Goal: Check status: Check status

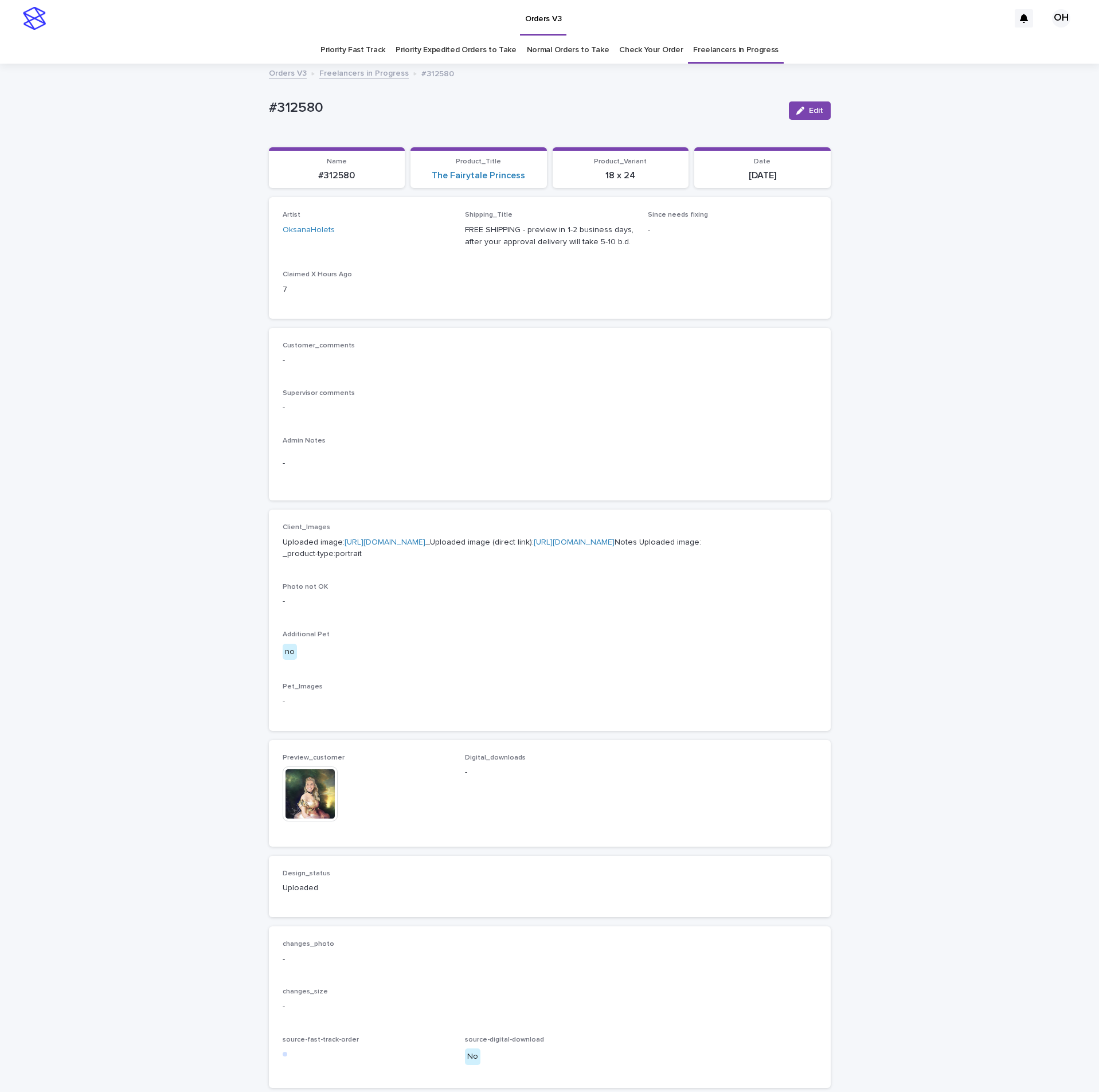
click at [540, 395] on p "Supervisor comments" at bounding box center [549, 393] width 534 height 8
click at [282, 821] on img at bounding box center [309, 794] width 55 height 55
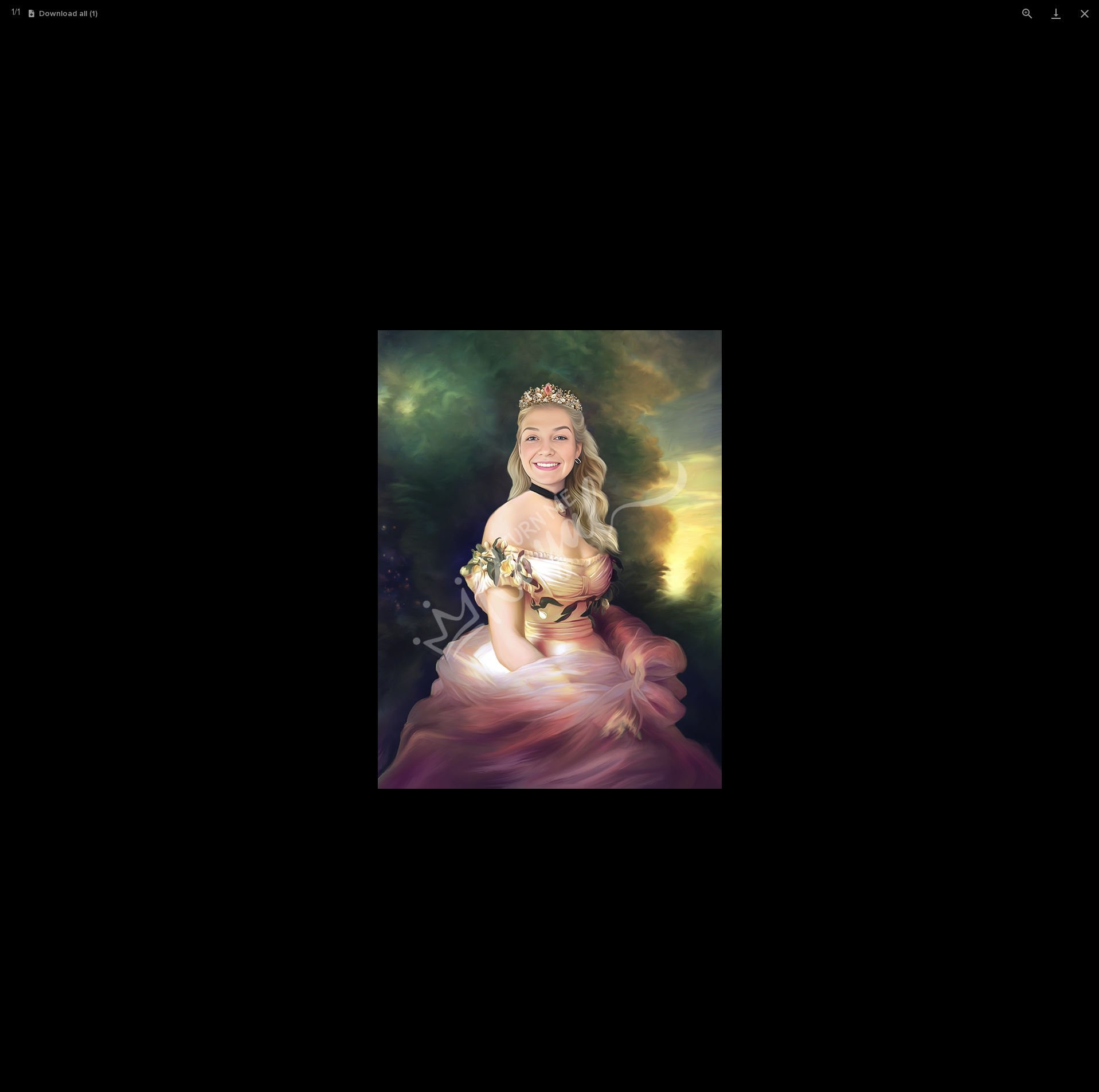
click at [821, 490] on picture at bounding box center [549, 560] width 1099 height 1065
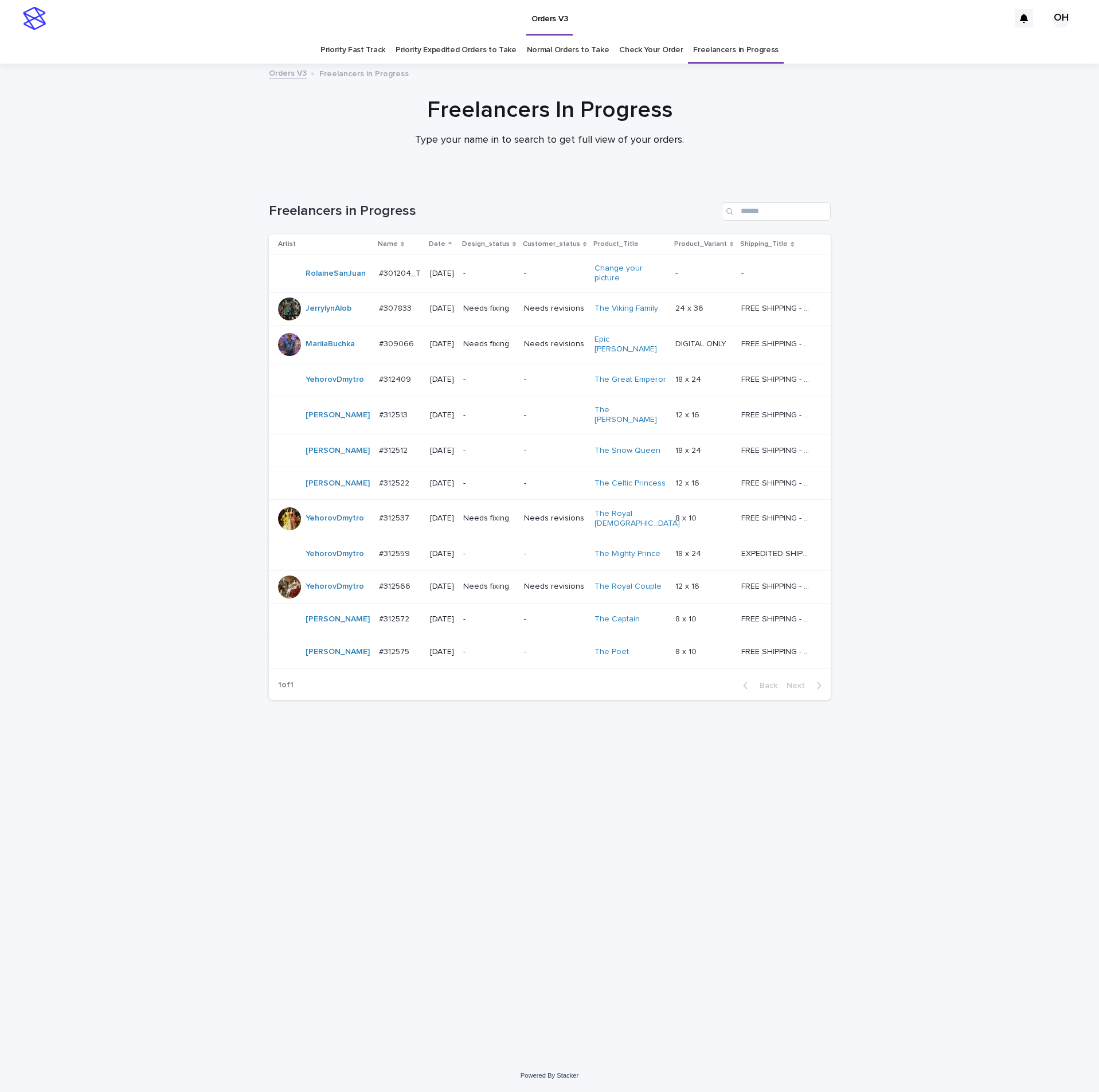
click at [399, 580] on p "#312566" at bounding box center [395, 585] width 34 height 12
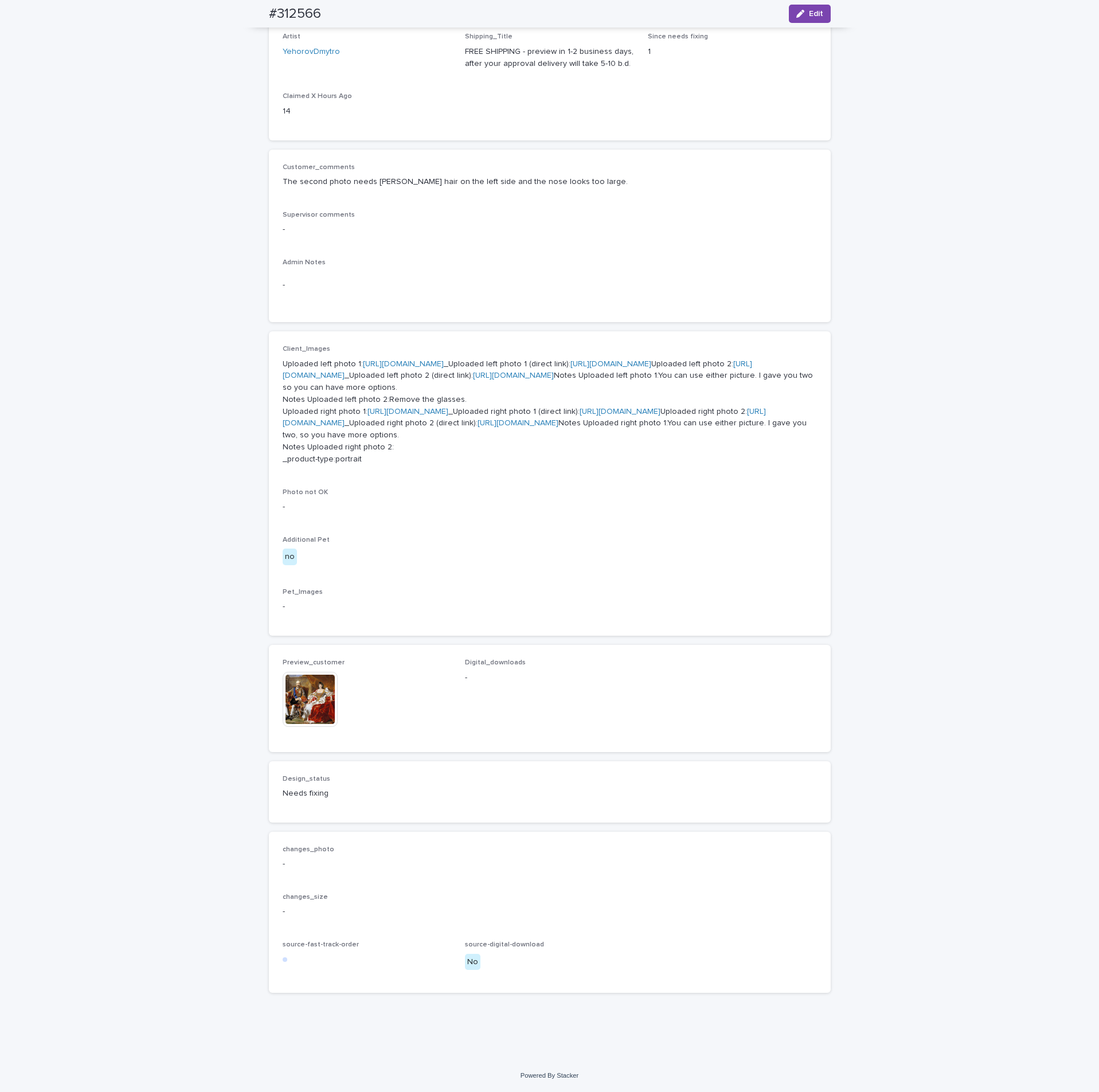
scroll to position [258, 0]
click at [312, 727] on img at bounding box center [309, 699] width 55 height 55
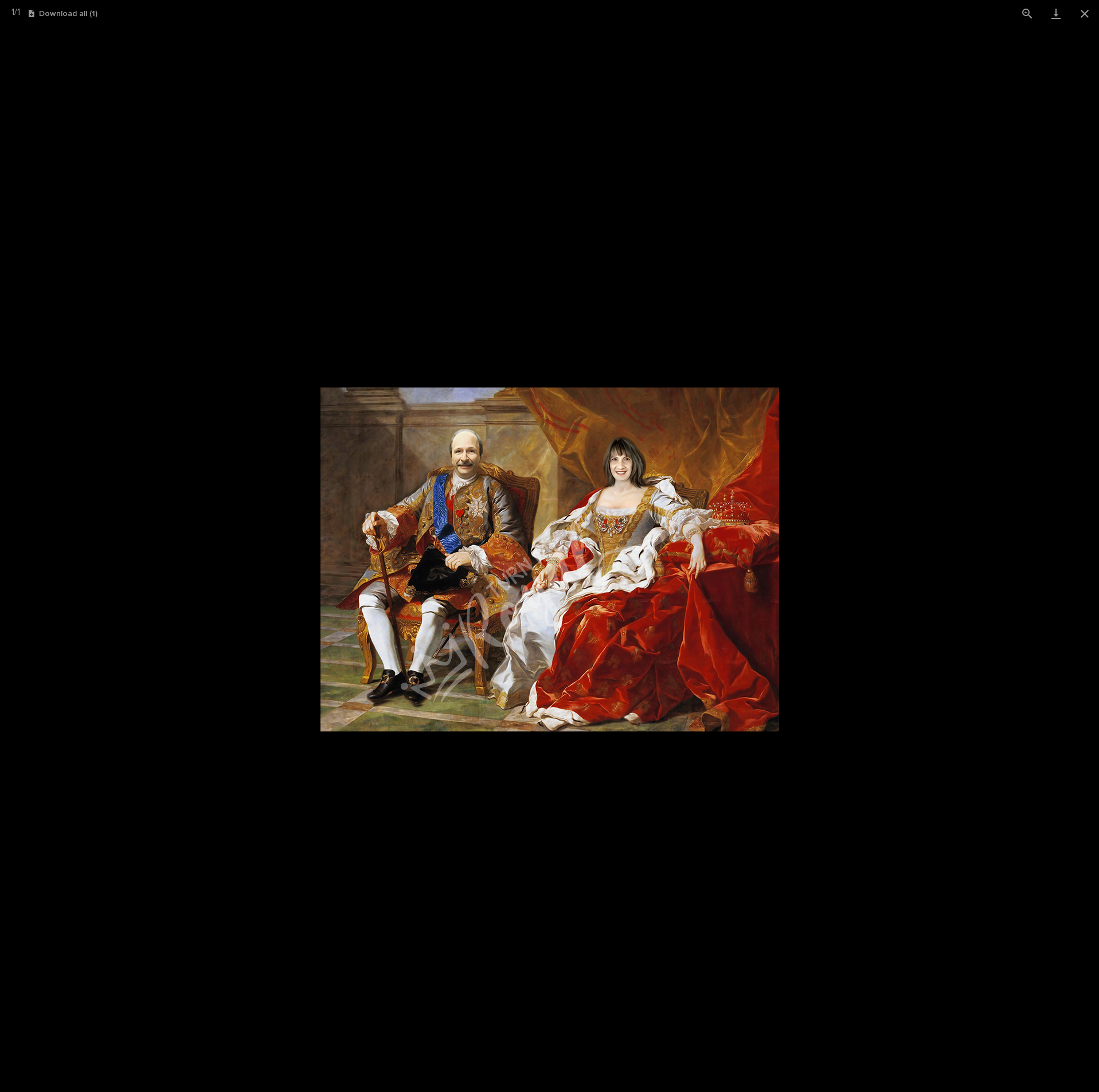
click at [883, 527] on picture at bounding box center [549, 560] width 1099 height 1065
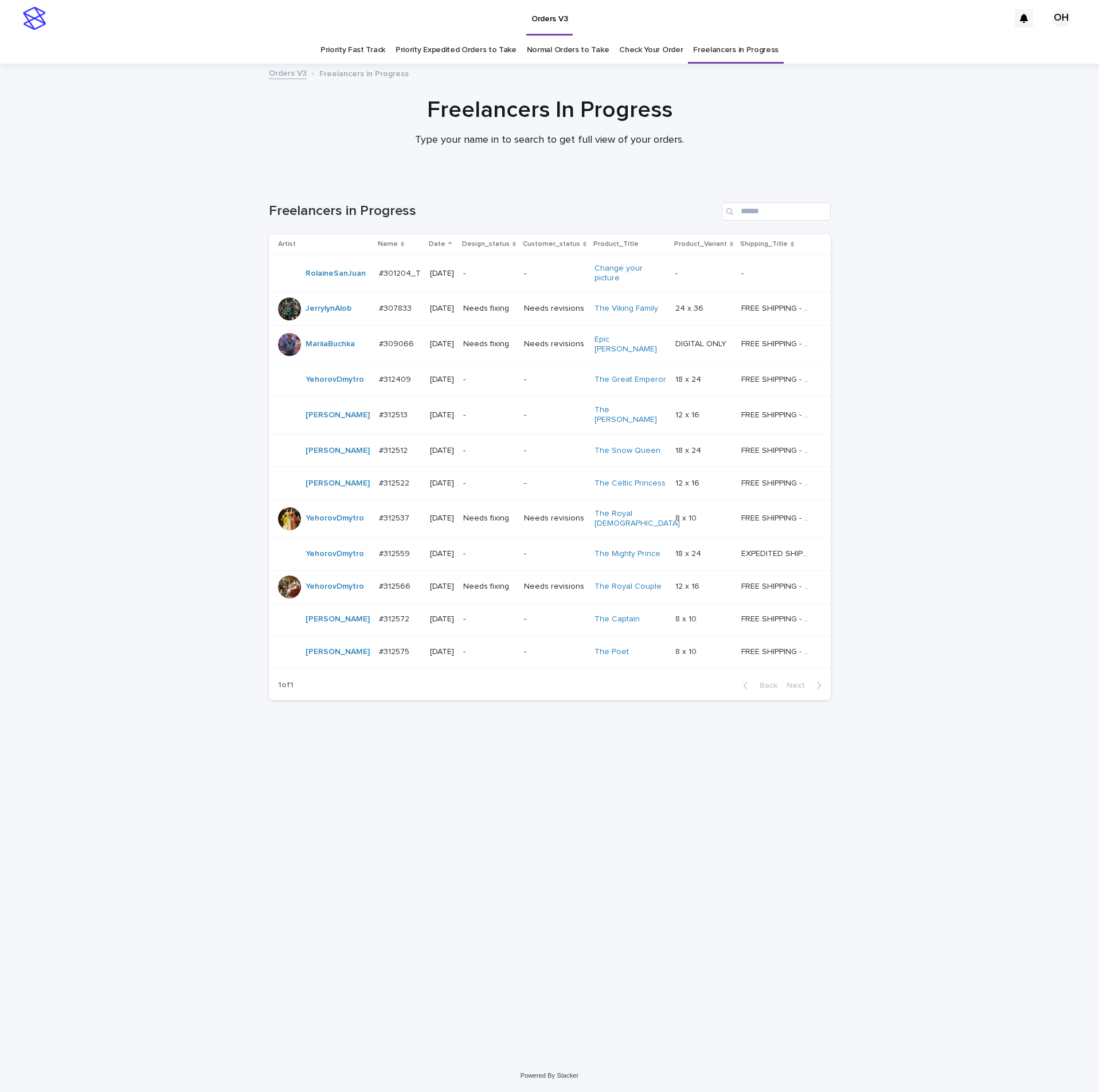
click at [401, 341] on p "#309066" at bounding box center [397, 343] width 37 height 12
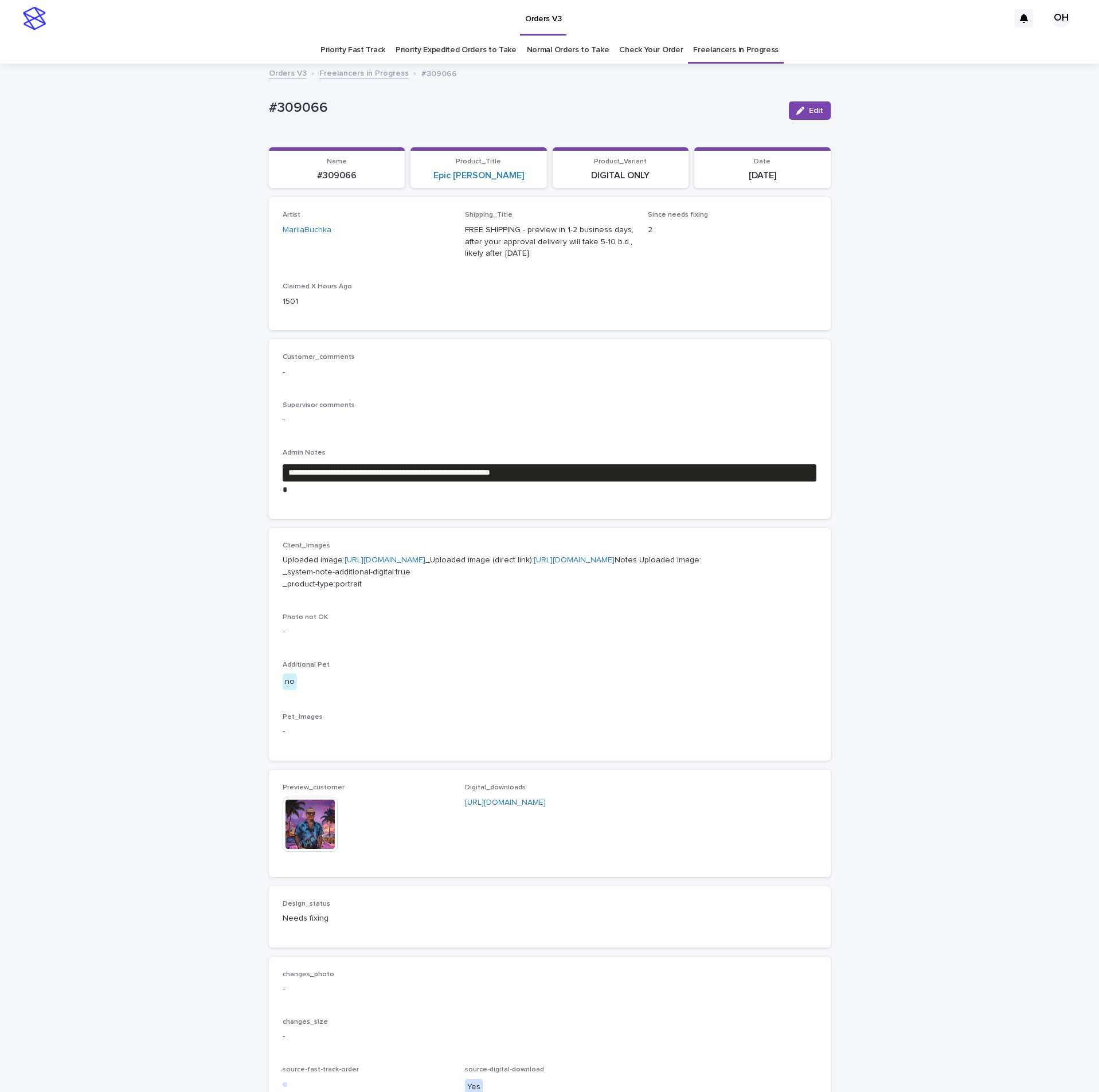
click at [311, 852] on img at bounding box center [309, 824] width 55 height 55
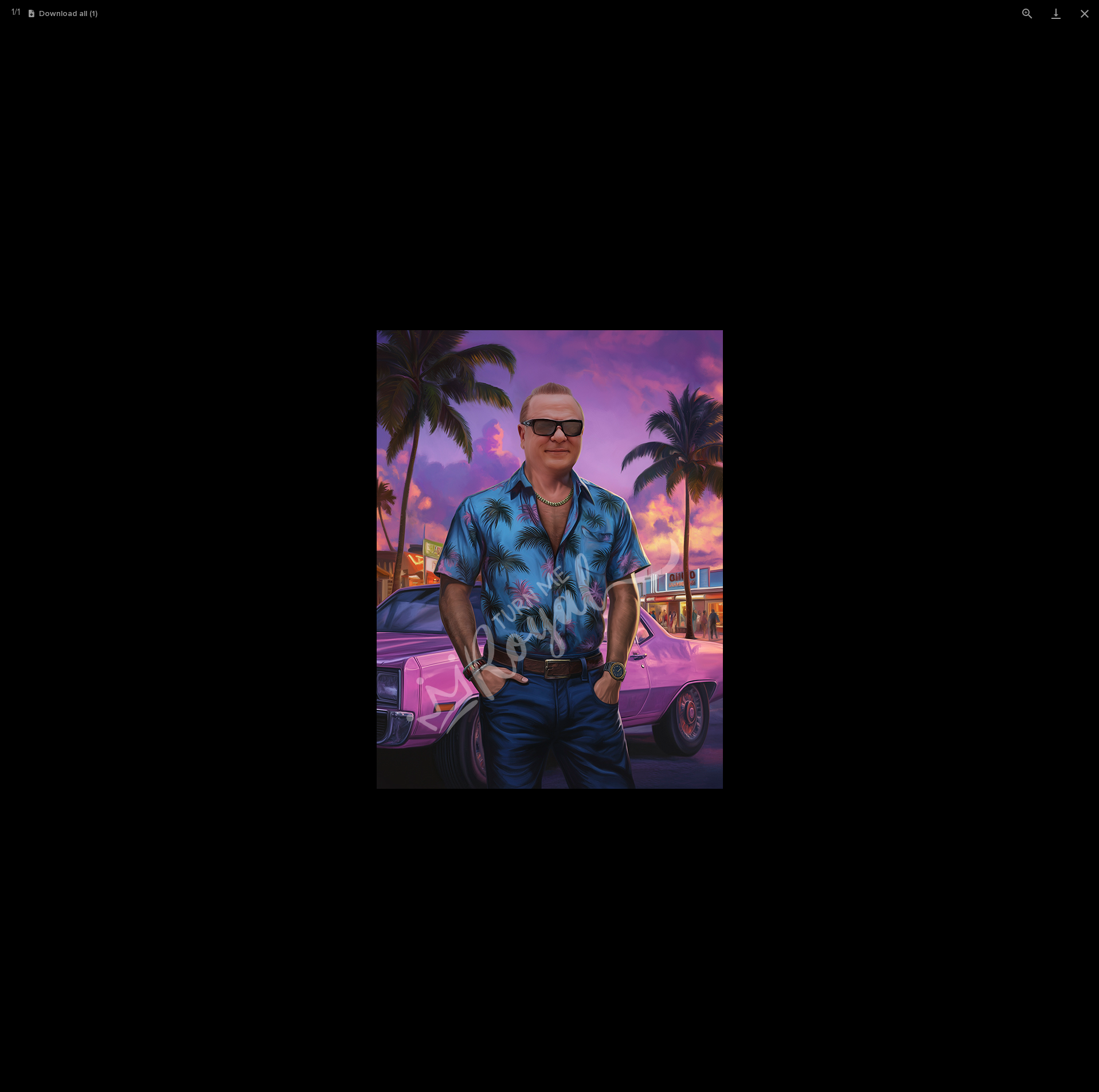
click at [816, 436] on picture at bounding box center [549, 560] width 1099 height 1065
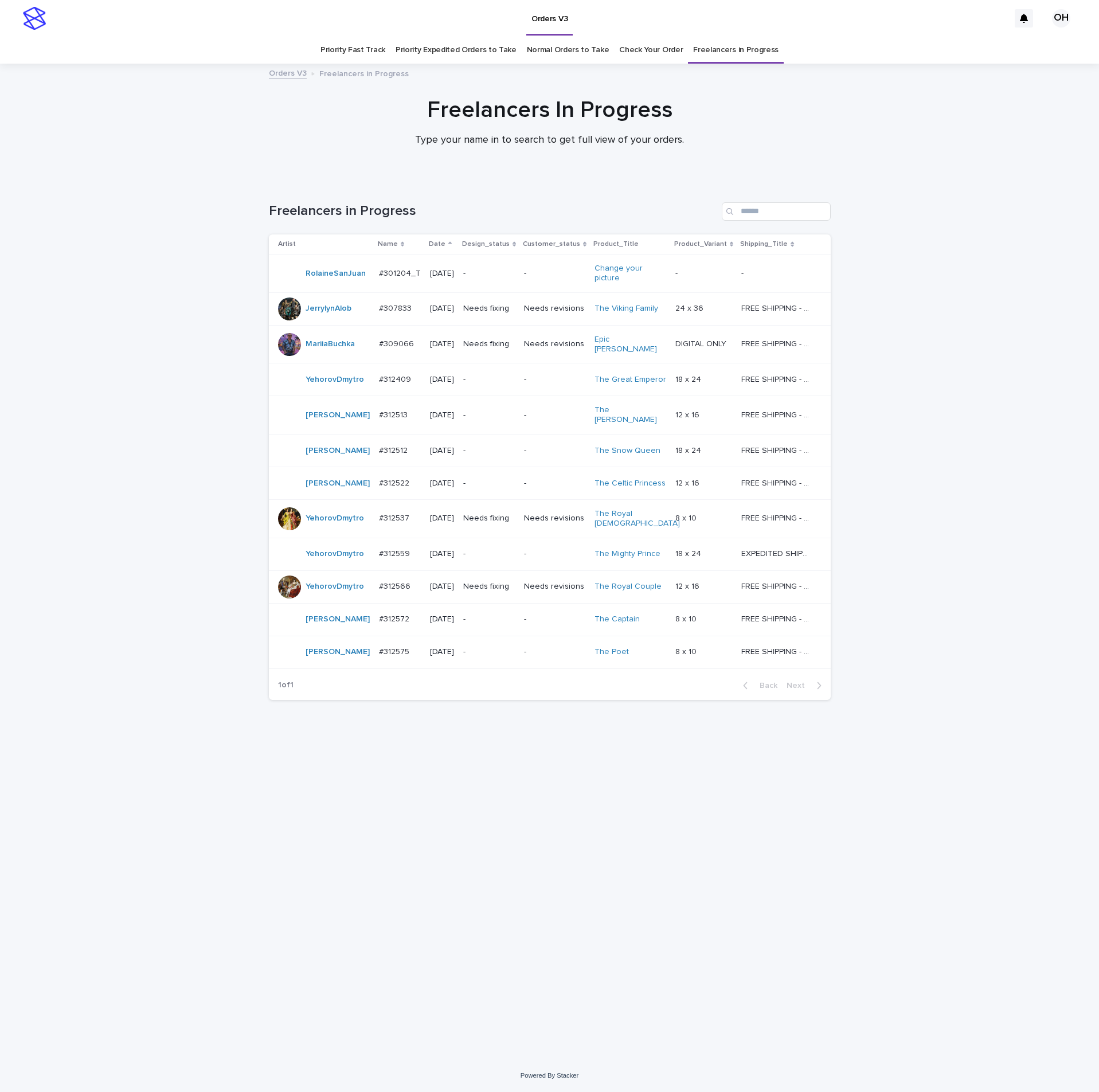
click at [401, 305] on p "#307833" at bounding box center [396, 307] width 35 height 12
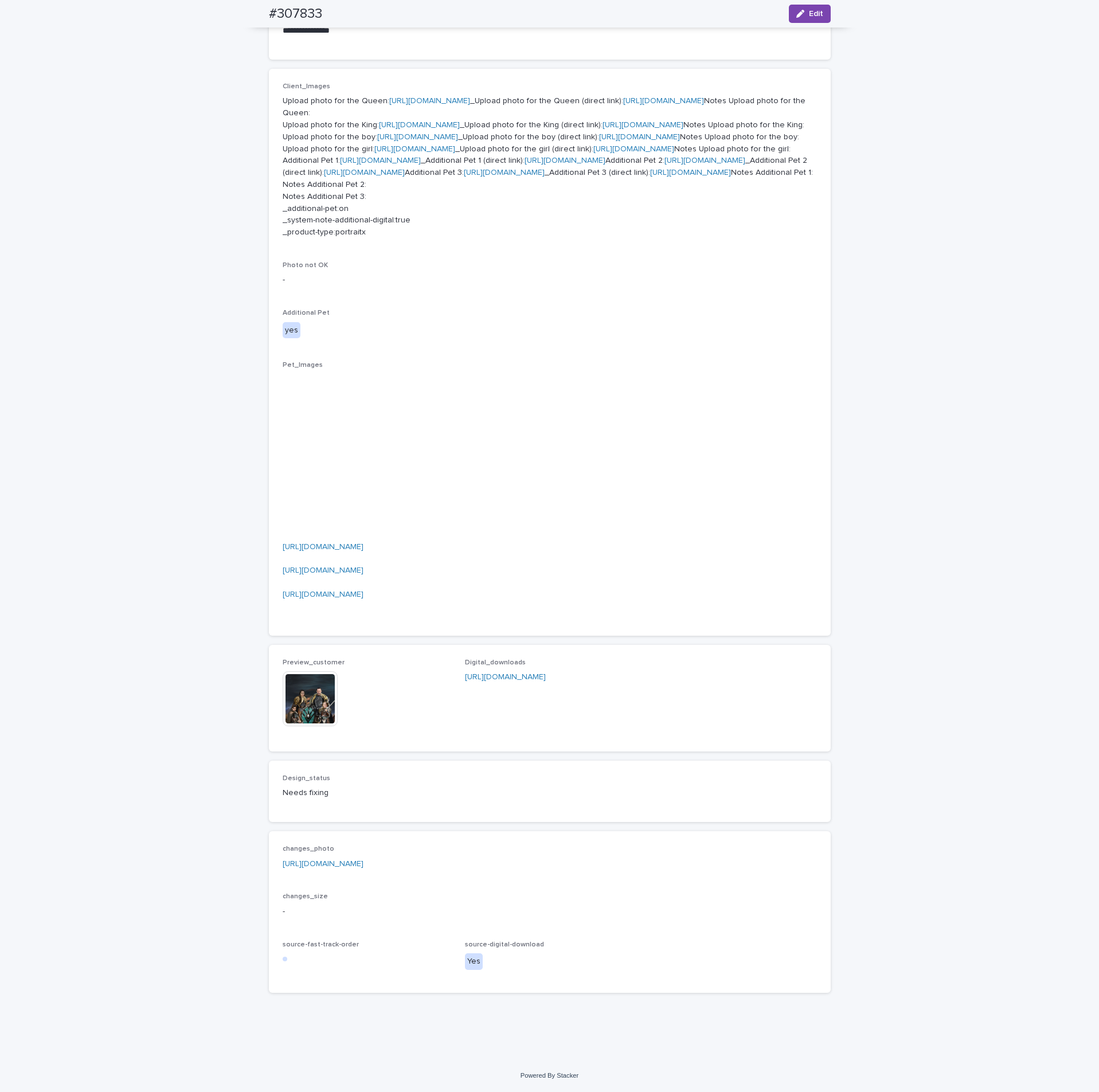
scroll to position [1133, 0]
click at [299, 700] on img at bounding box center [309, 698] width 55 height 55
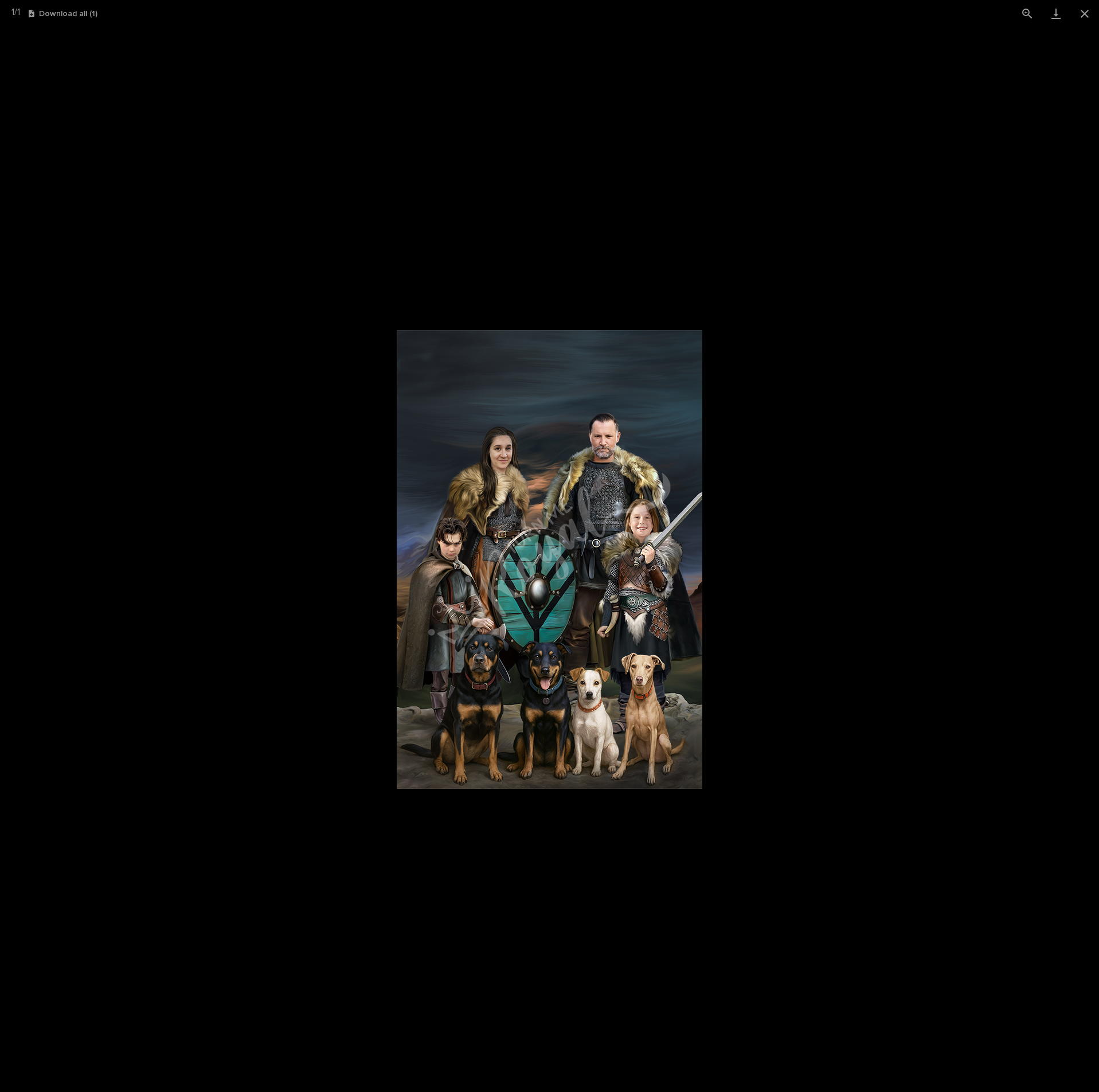
click at [785, 672] on picture at bounding box center [549, 560] width 1099 height 1065
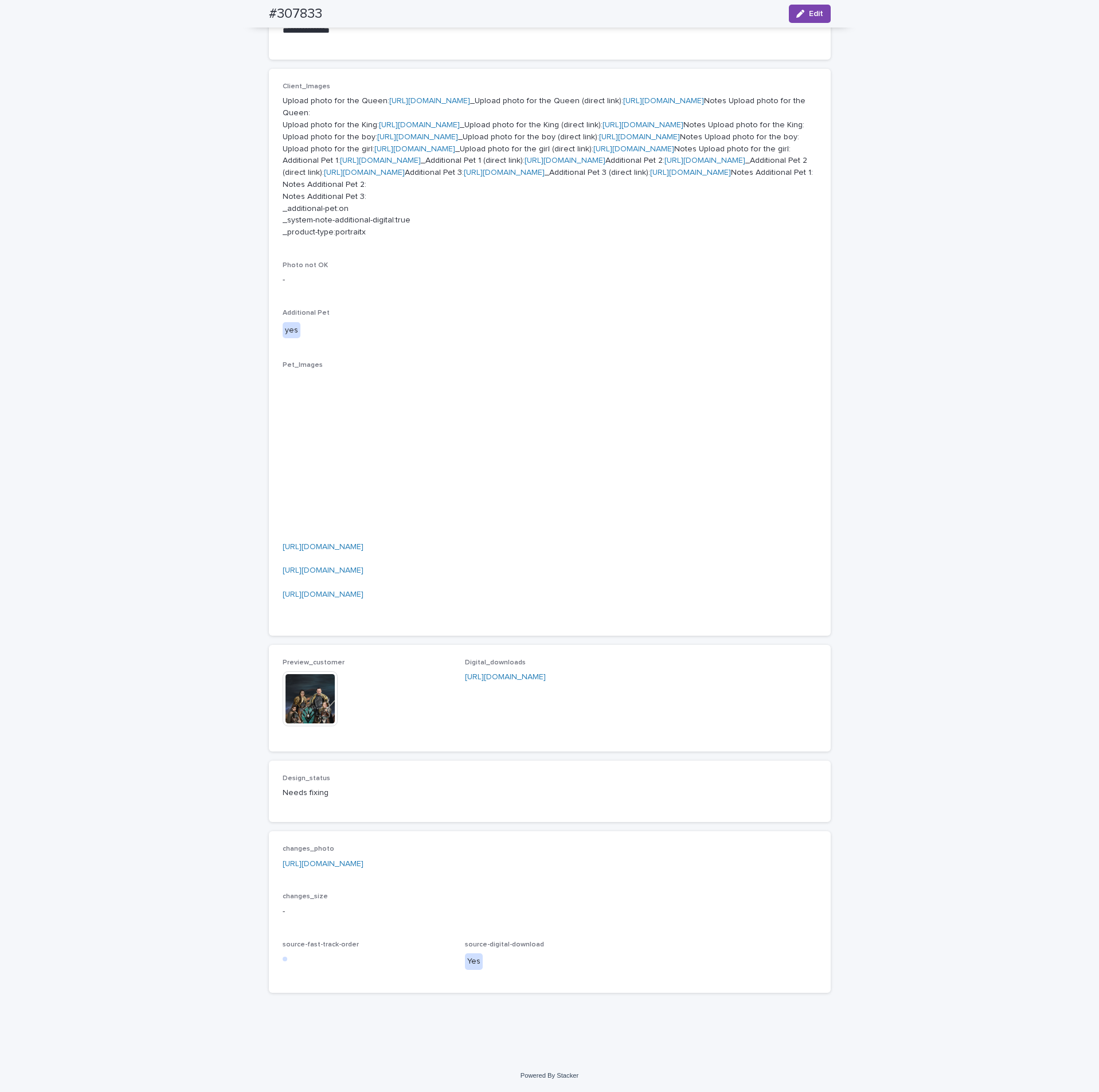
click at [364, 543] on link "[URL][DOMAIN_NAME]" at bounding box center [323, 547] width 81 height 8
click at [295, 566] on link "[URL][DOMAIN_NAME]" at bounding box center [323, 570] width 81 height 8
click at [305, 591] on link "[URL][DOMAIN_NAME]" at bounding box center [323, 595] width 81 height 8
click at [304, 714] on img at bounding box center [309, 698] width 55 height 55
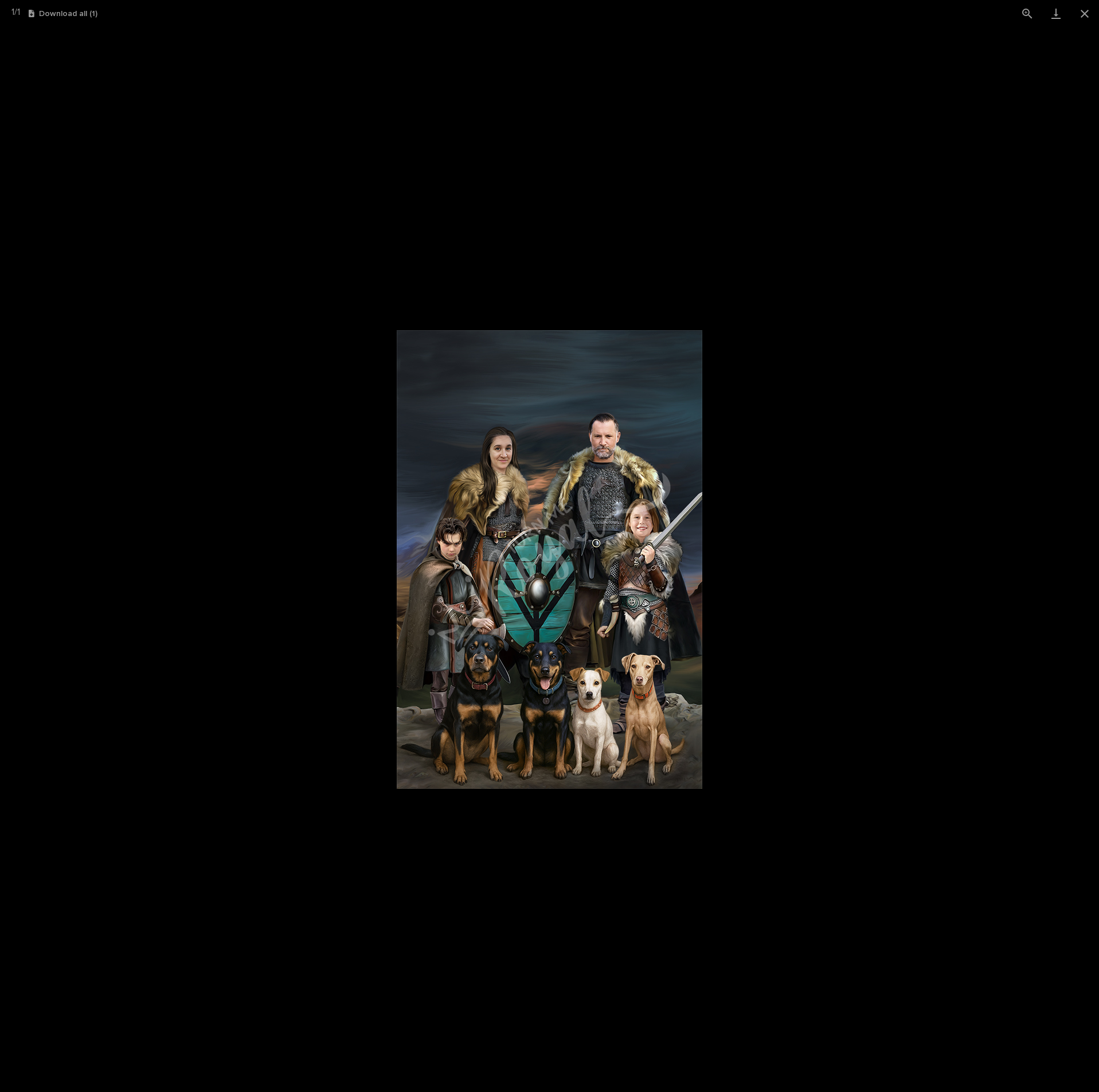
click at [801, 684] on picture at bounding box center [549, 560] width 1099 height 1065
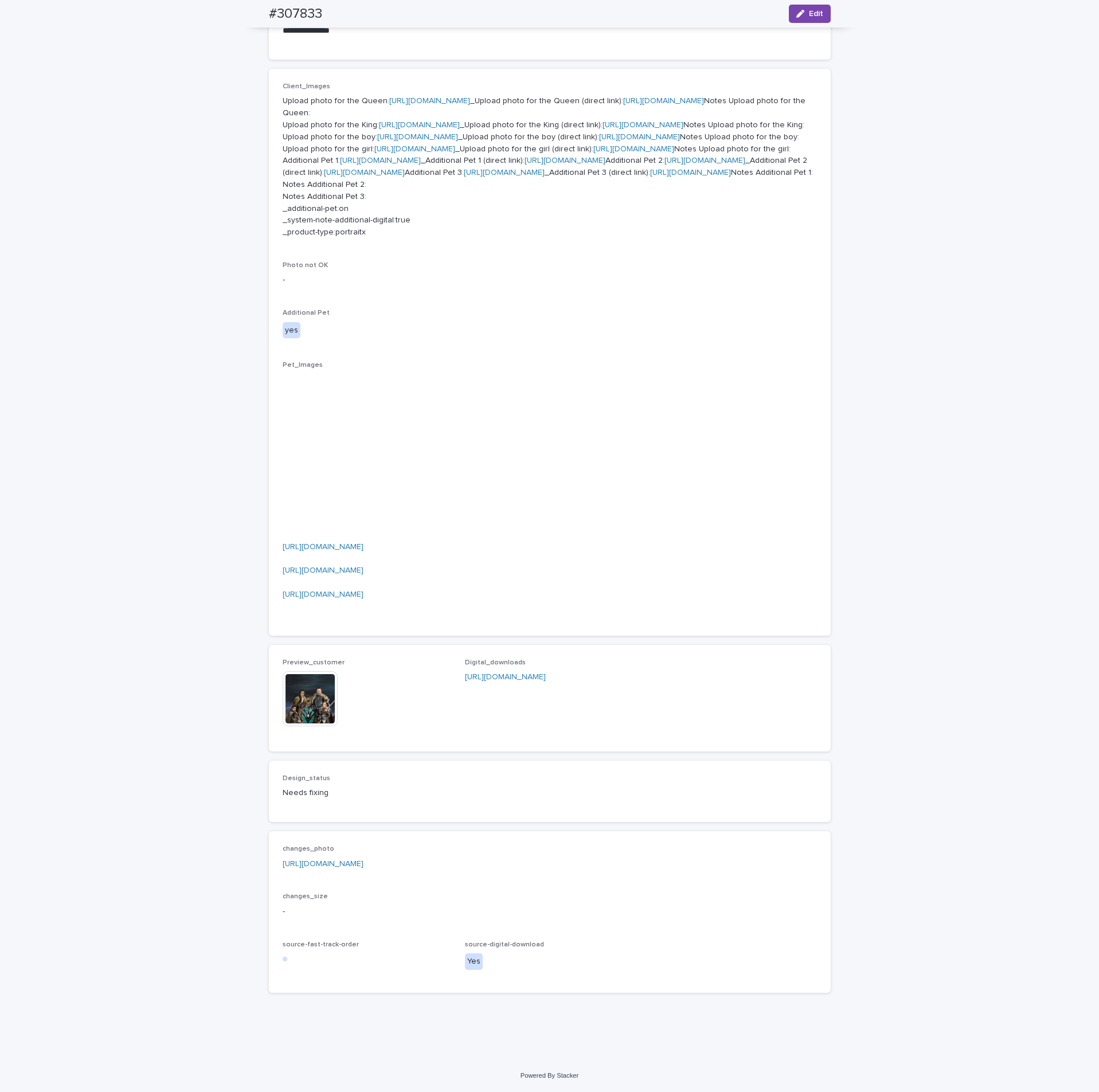
click at [300, 697] on img at bounding box center [309, 698] width 55 height 55
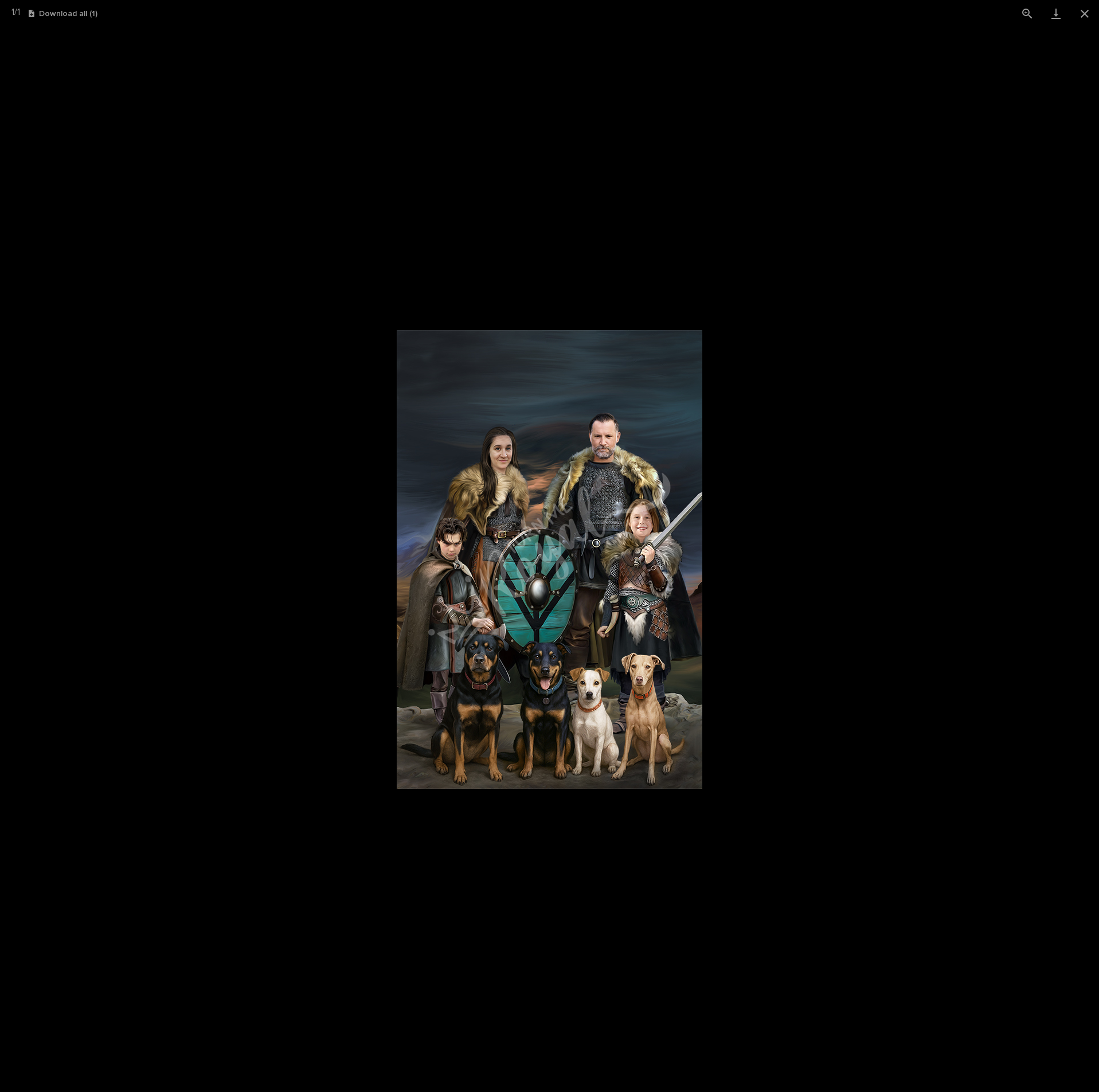
click at [796, 671] on picture at bounding box center [549, 560] width 1099 height 1065
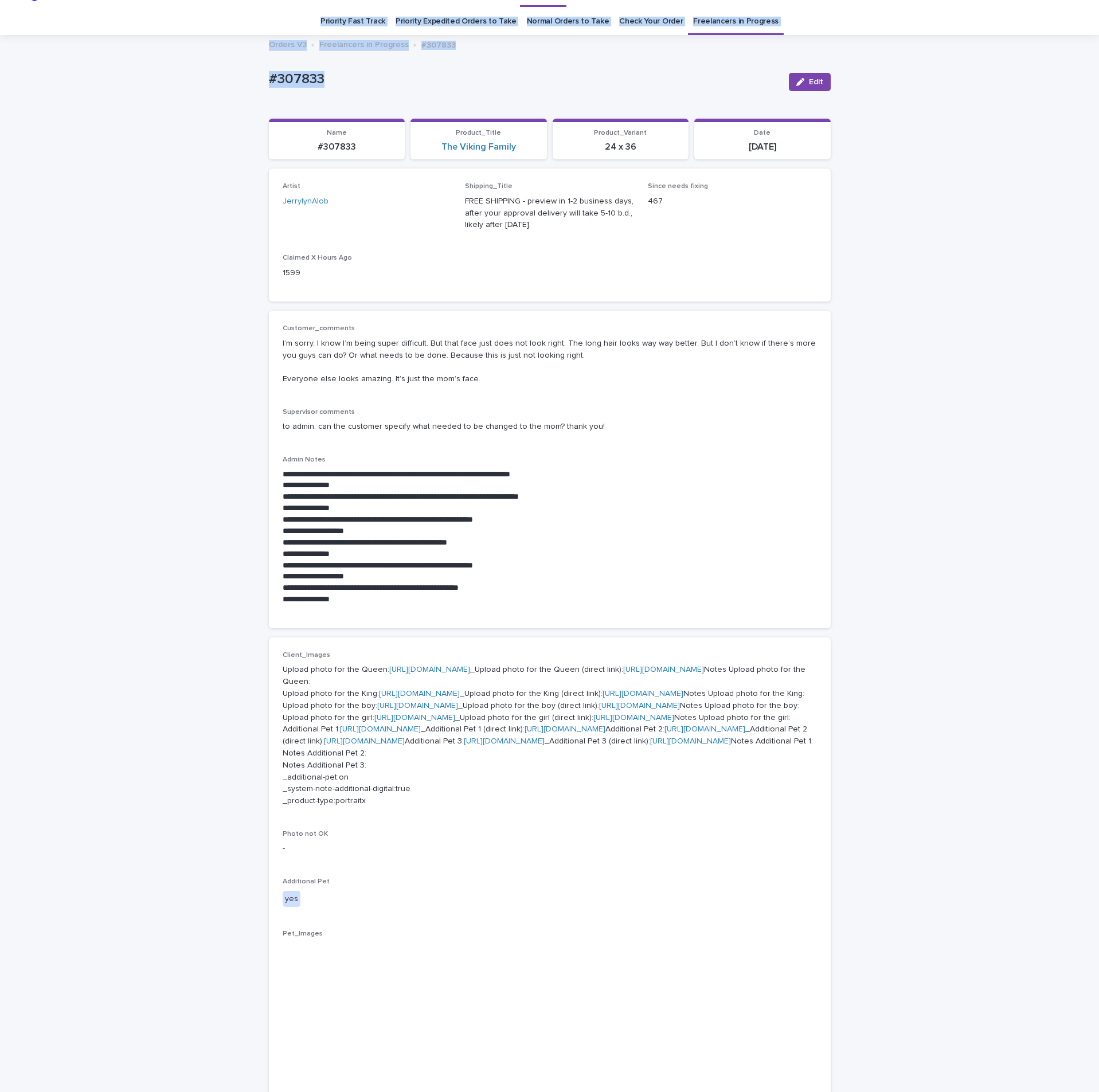
scroll to position [0, 0]
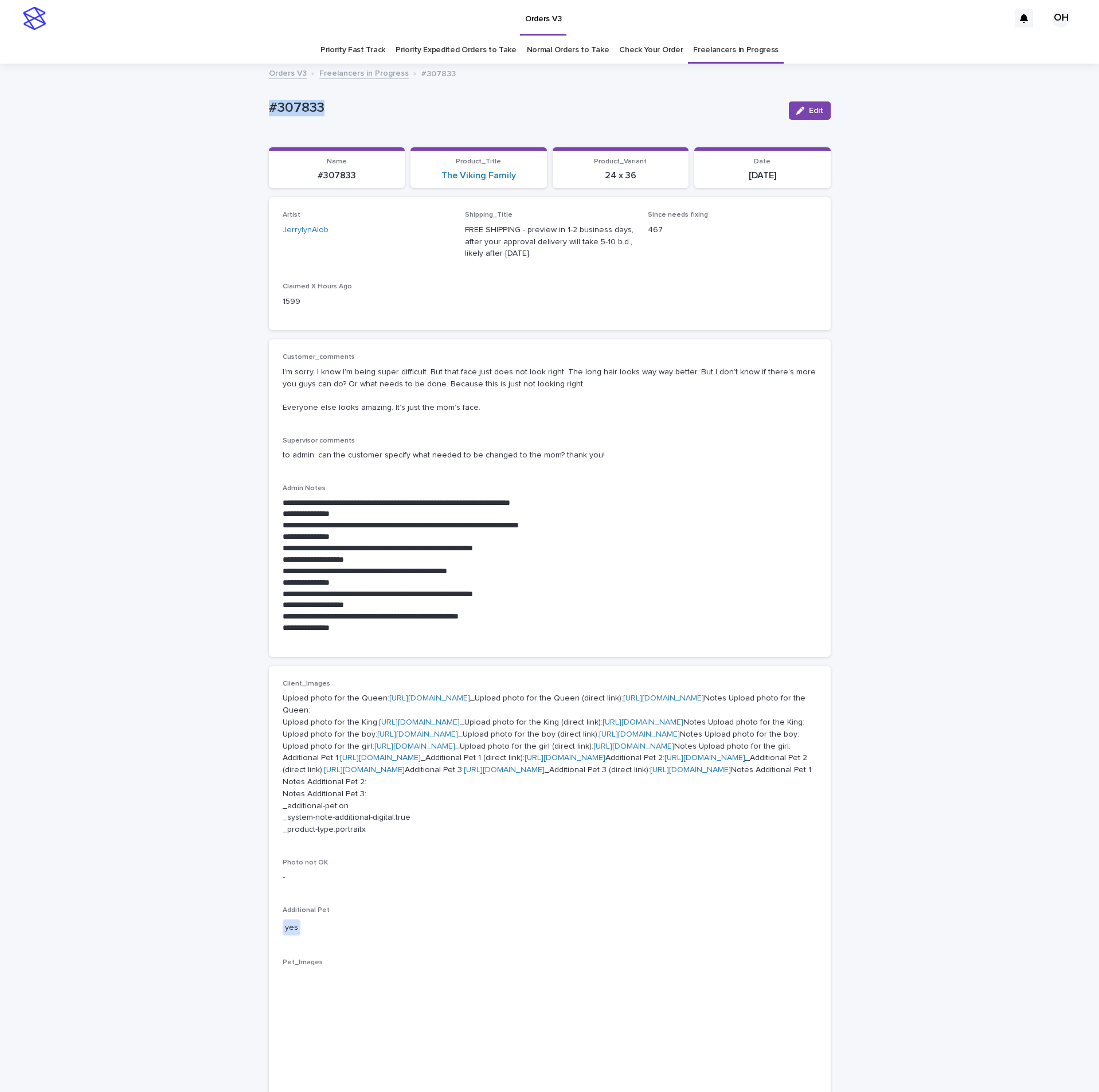
drag, startPoint x: 329, startPoint y: 9, endPoint x: 275, endPoint y: 104, distance: 109.3
click at [269, 100] on p "#307833" at bounding box center [524, 108] width 511 height 17
drag, startPoint x: 275, startPoint y: 104, endPoint x: 273, endPoint y: 126, distance: 22.1
copy p "#307833"
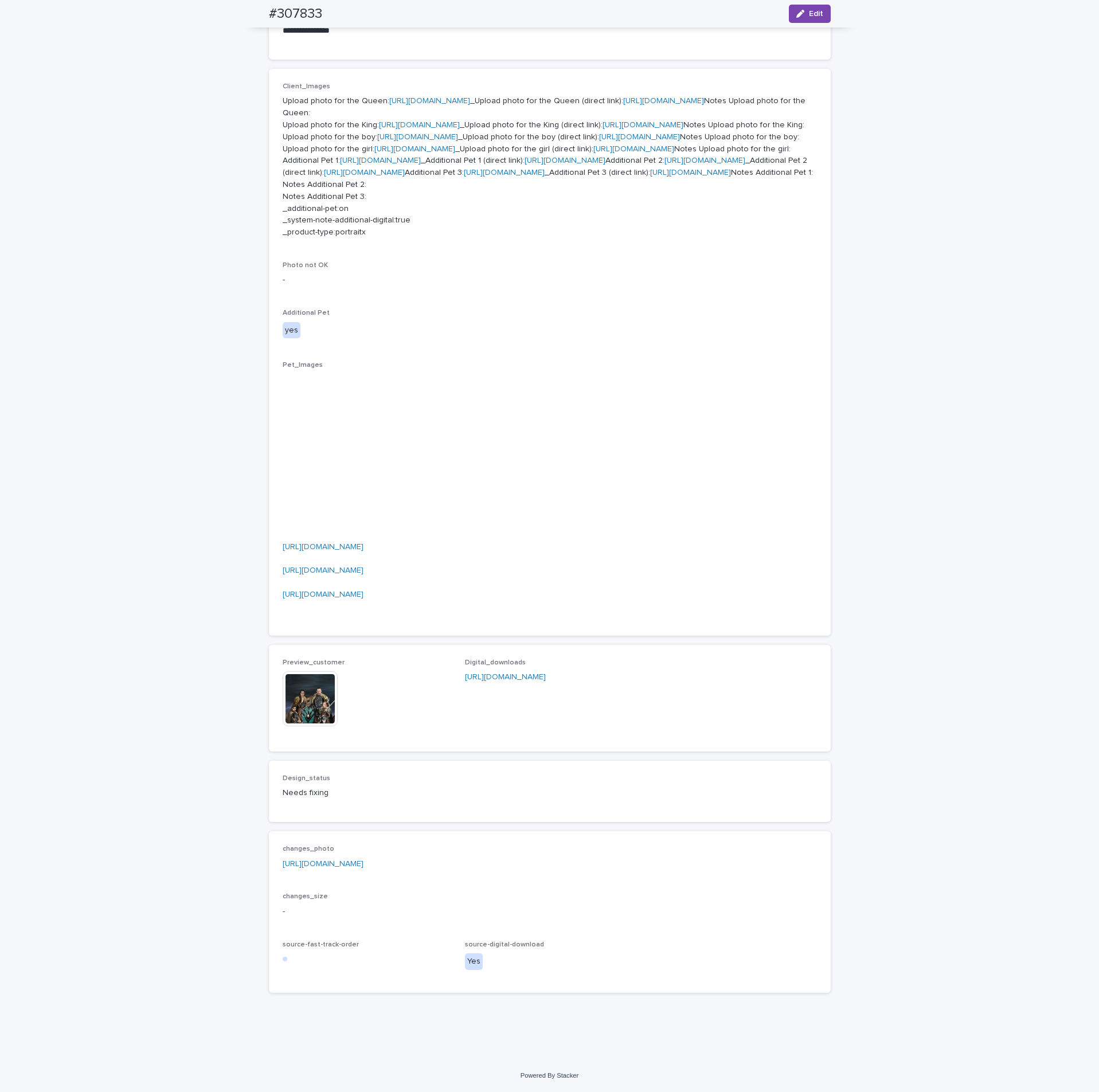
scroll to position [860, 0]
click at [282, 575] on link "[URL][DOMAIN_NAME]" at bounding box center [323, 570] width 81 height 8
click at [292, 726] on img at bounding box center [309, 698] width 55 height 55
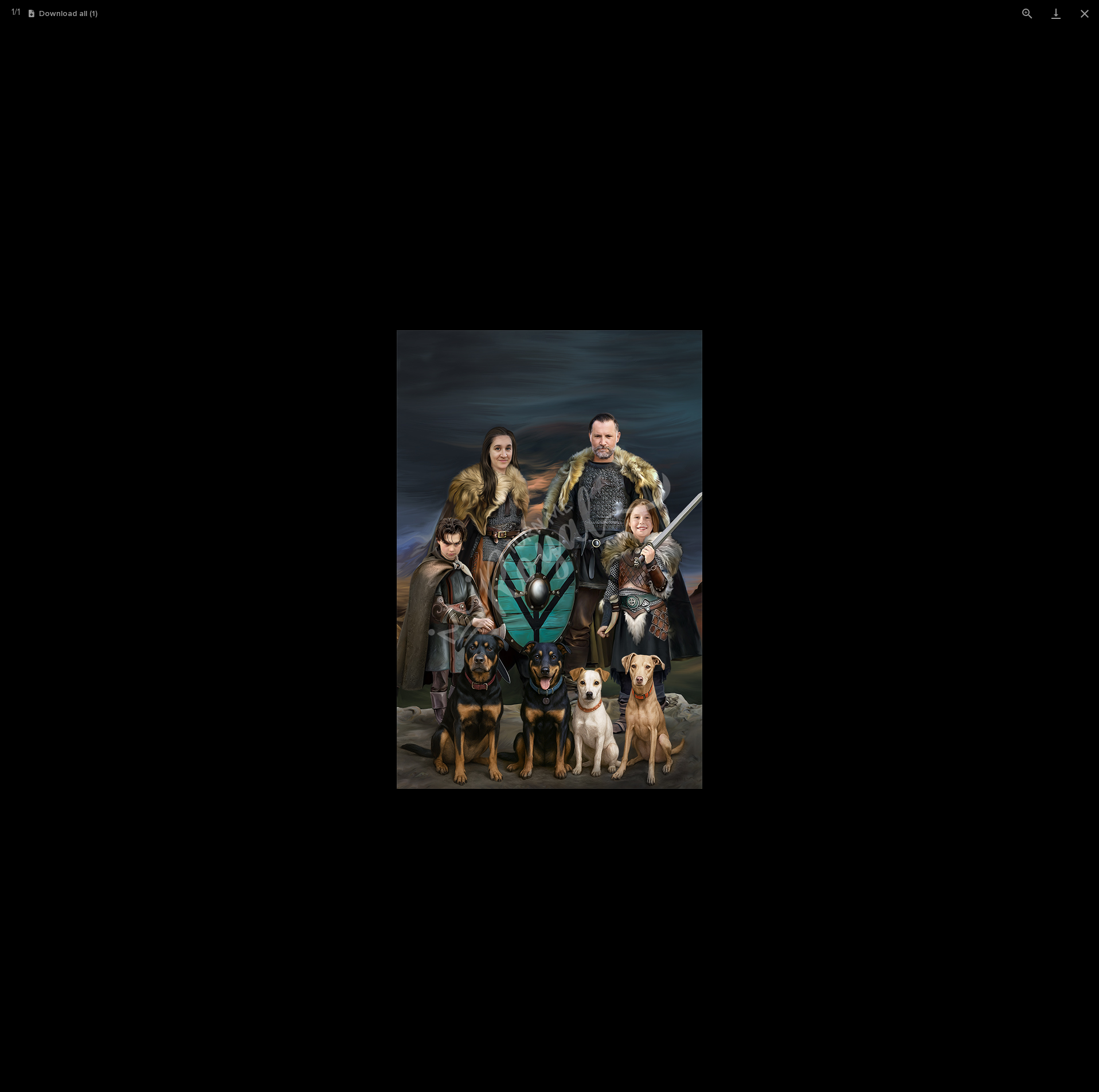
click at [622, 709] on img at bounding box center [549, 560] width 305 height 459
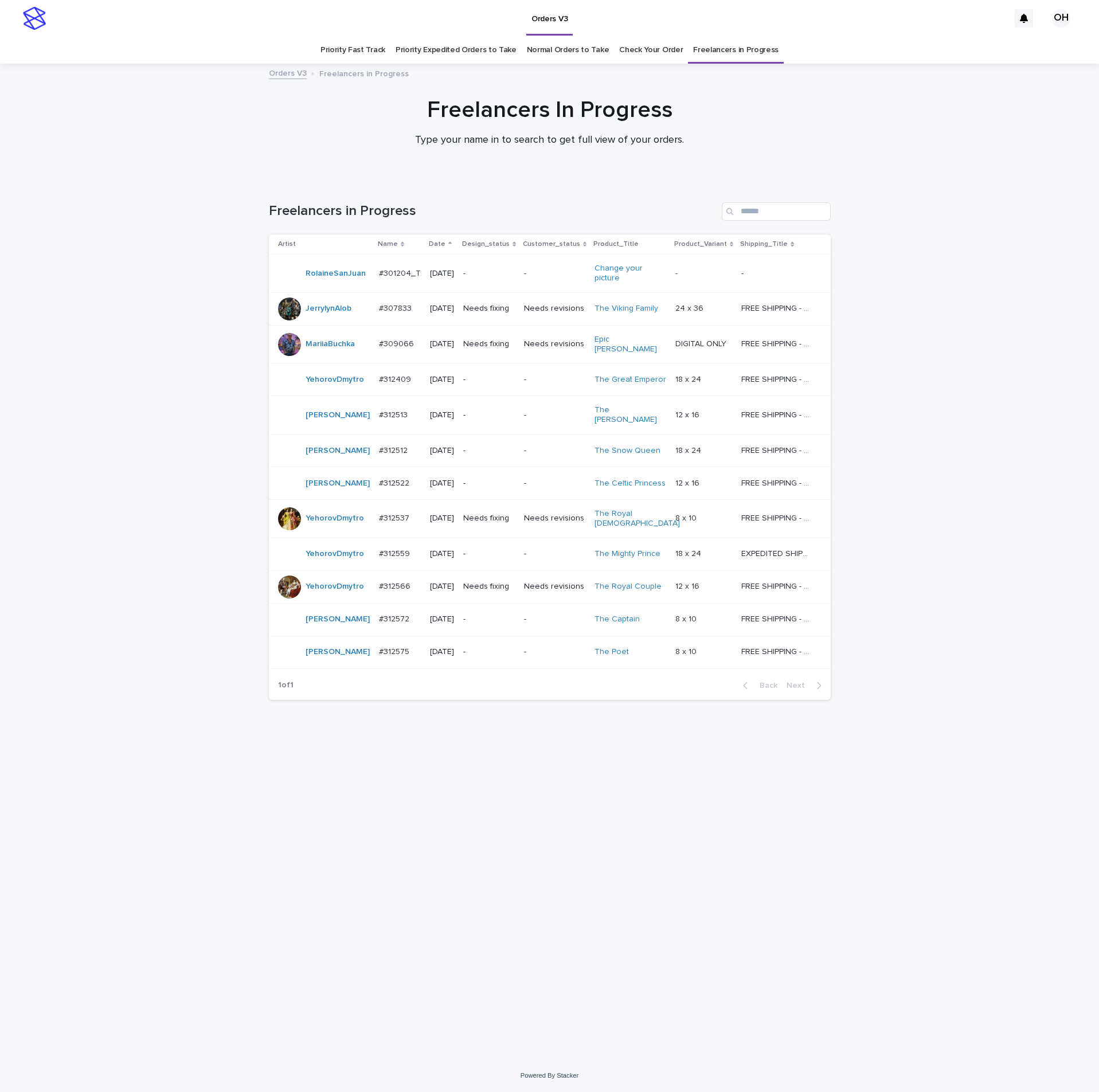
click at [386, 307] on p "#307833" at bounding box center [396, 307] width 35 height 12
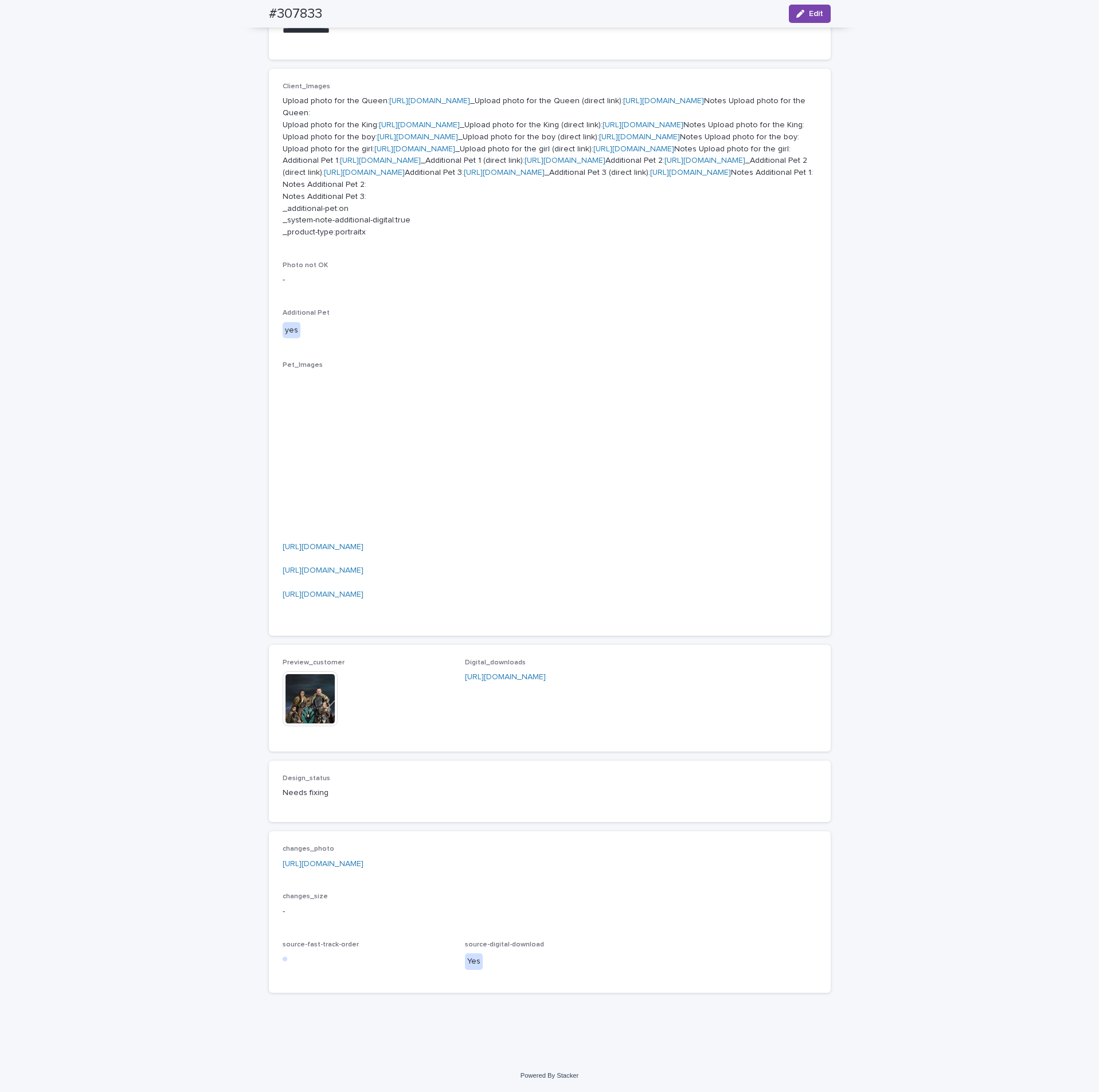
scroll to position [638, 0]
click at [333, 239] on p "Upload photo for the Queen: [URL][DOMAIN_NAME] _Upload photo for the Queen (dir…" at bounding box center [549, 167] width 534 height 143
click at [346, 164] on link "[URL][DOMAIN_NAME]" at bounding box center [380, 161] width 81 height 8
click at [314, 706] on img at bounding box center [309, 698] width 55 height 55
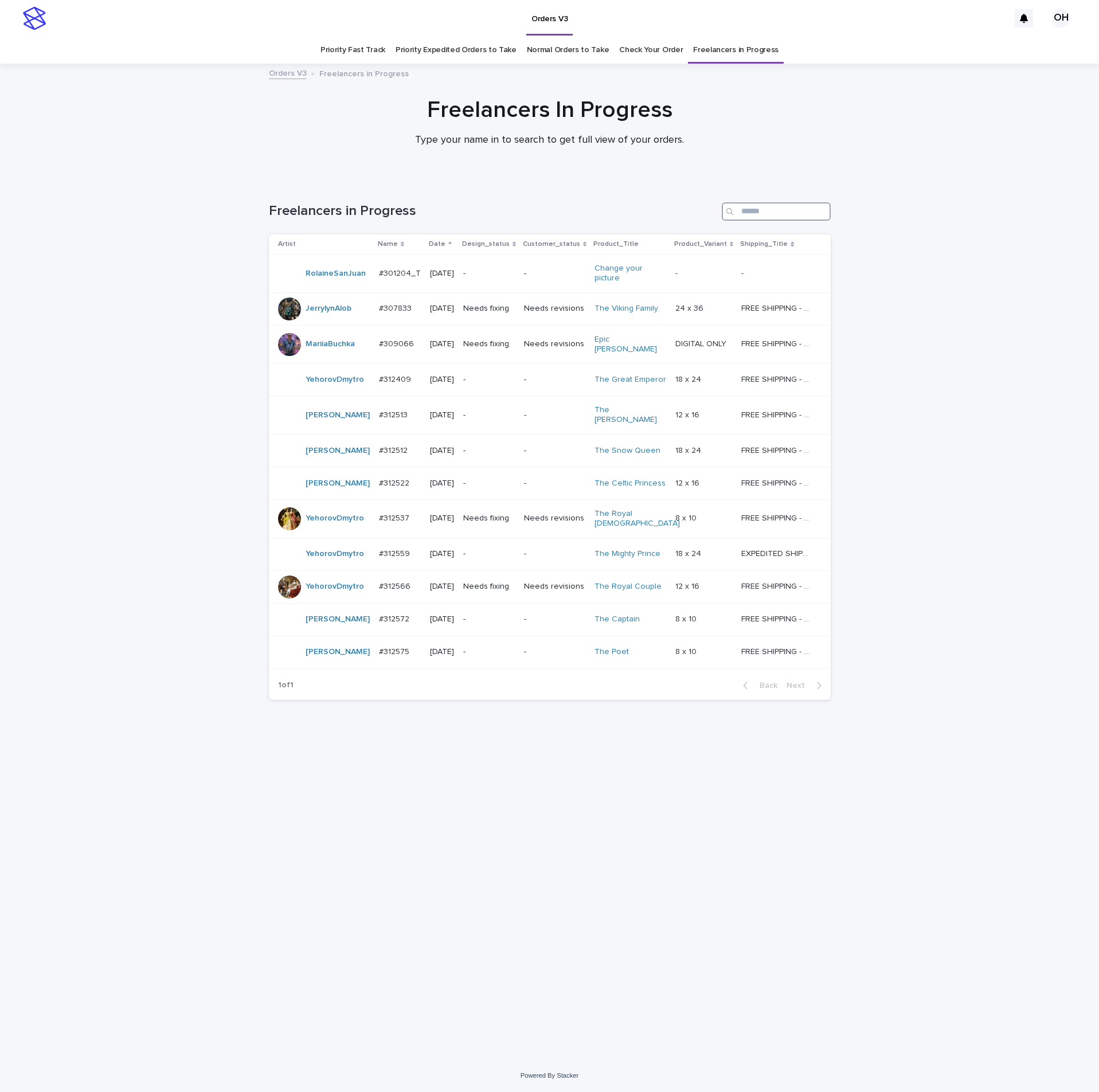
click at [779, 209] on input "Search" at bounding box center [776, 211] width 109 height 18
click at [633, 54] on link "Check Your Order" at bounding box center [651, 50] width 63 height 27
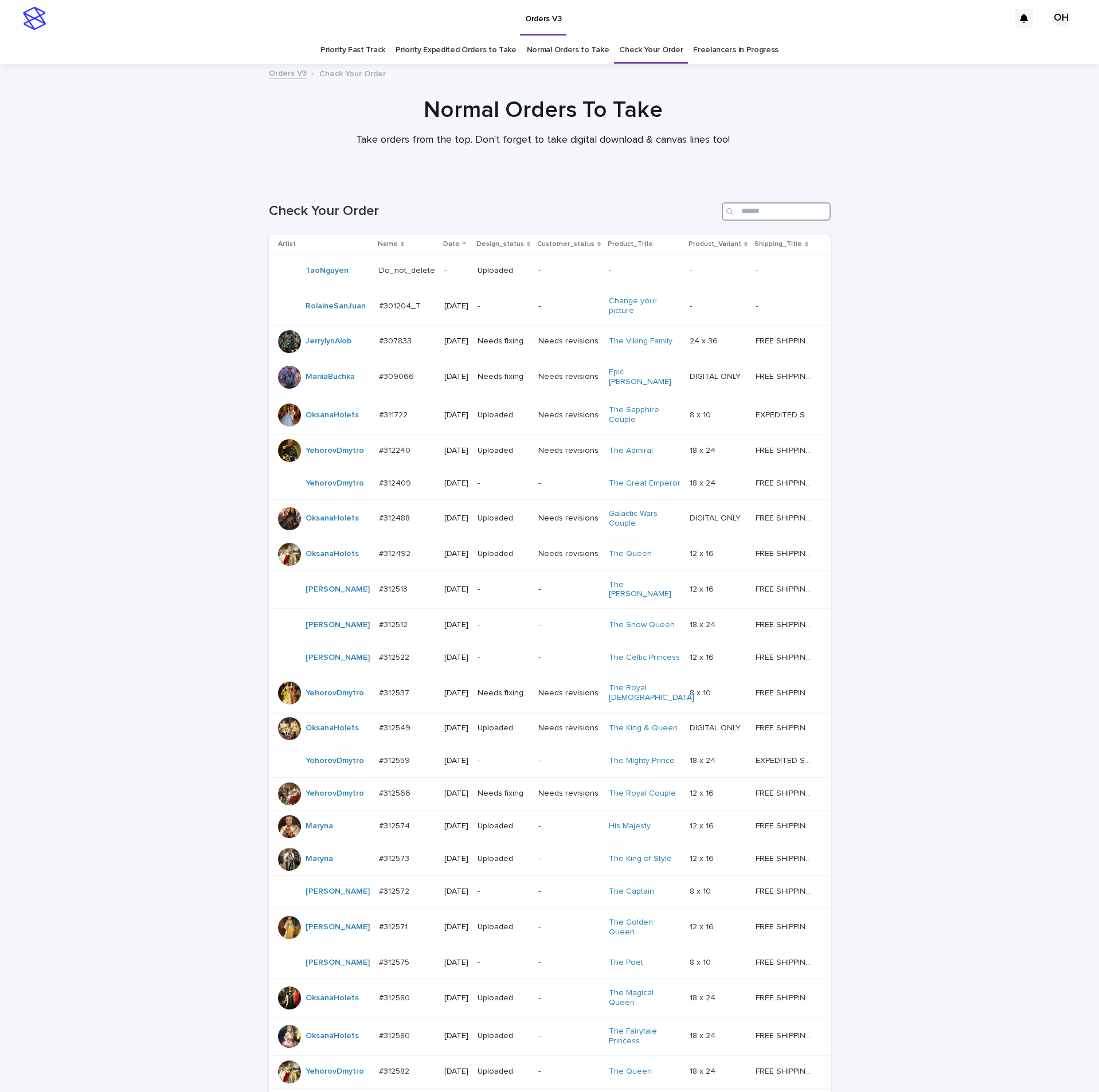
click at [783, 210] on input "Search" at bounding box center [776, 211] width 109 height 18
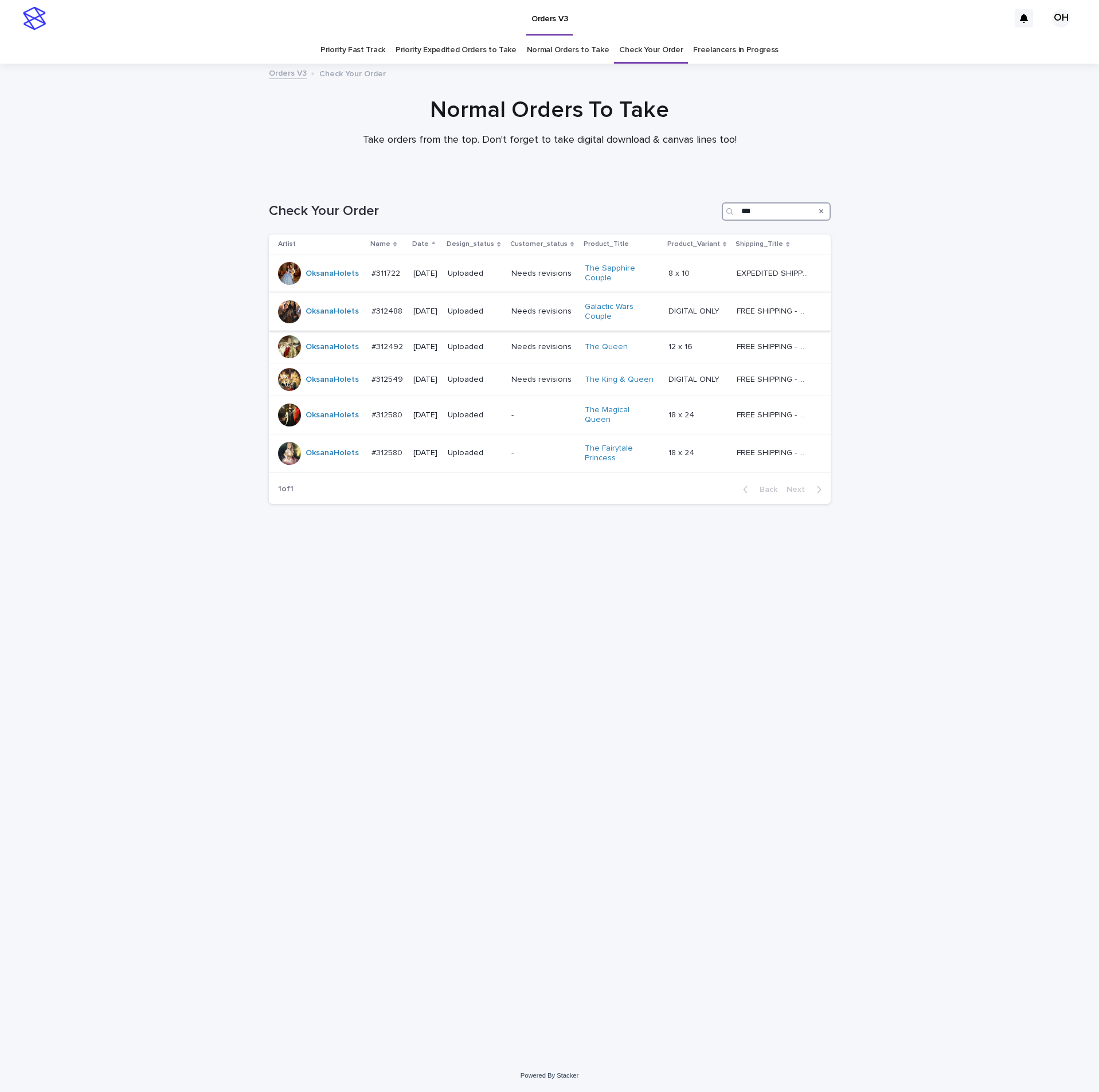
type input "***"
click at [376, 319] on div "#312488 #312488" at bounding box center [388, 311] width 33 height 19
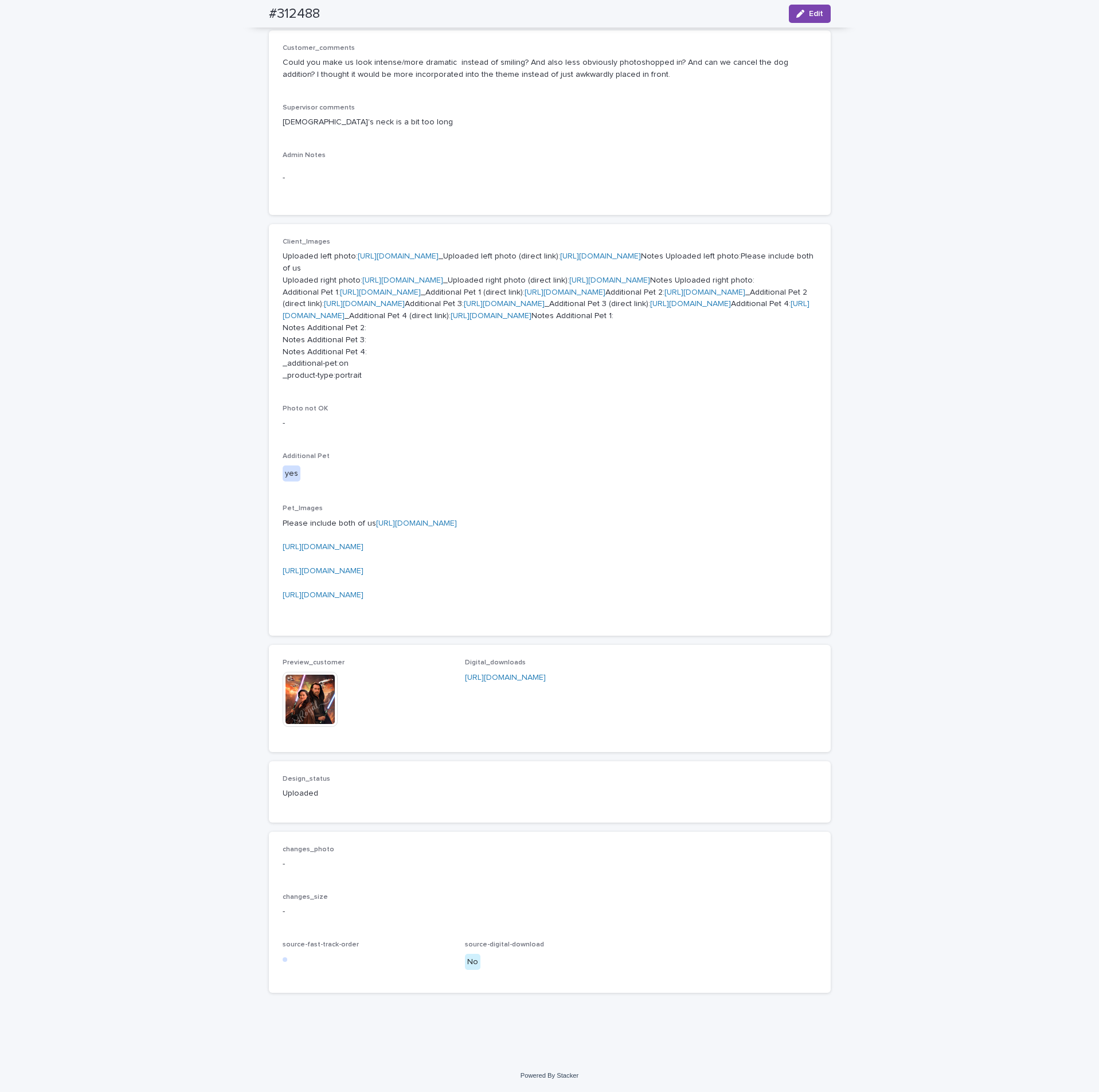
scroll to position [810, 0]
click at [315, 700] on img at bounding box center [309, 699] width 55 height 55
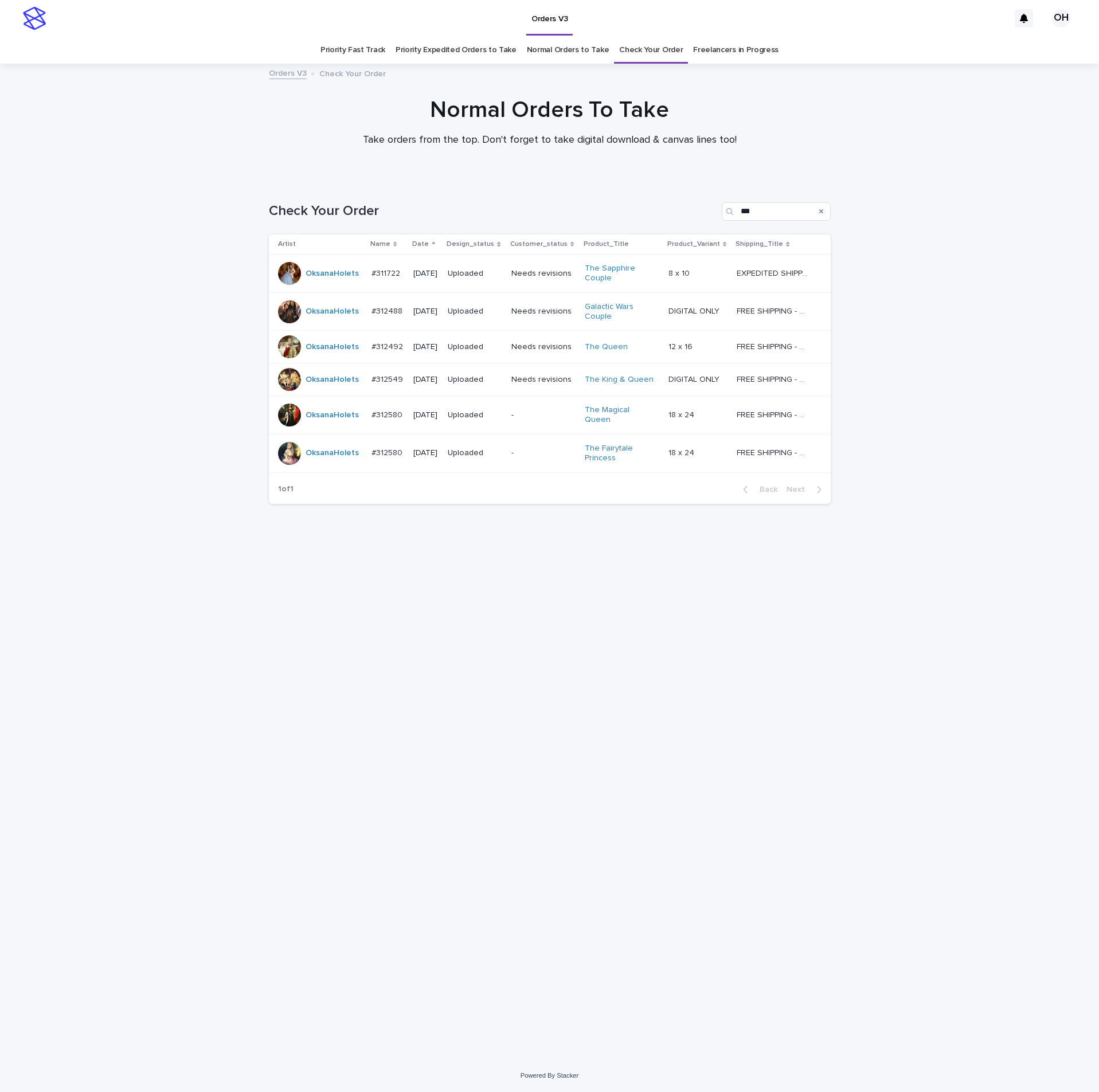
click at [291, 449] on div at bounding box center [289, 454] width 23 height 23
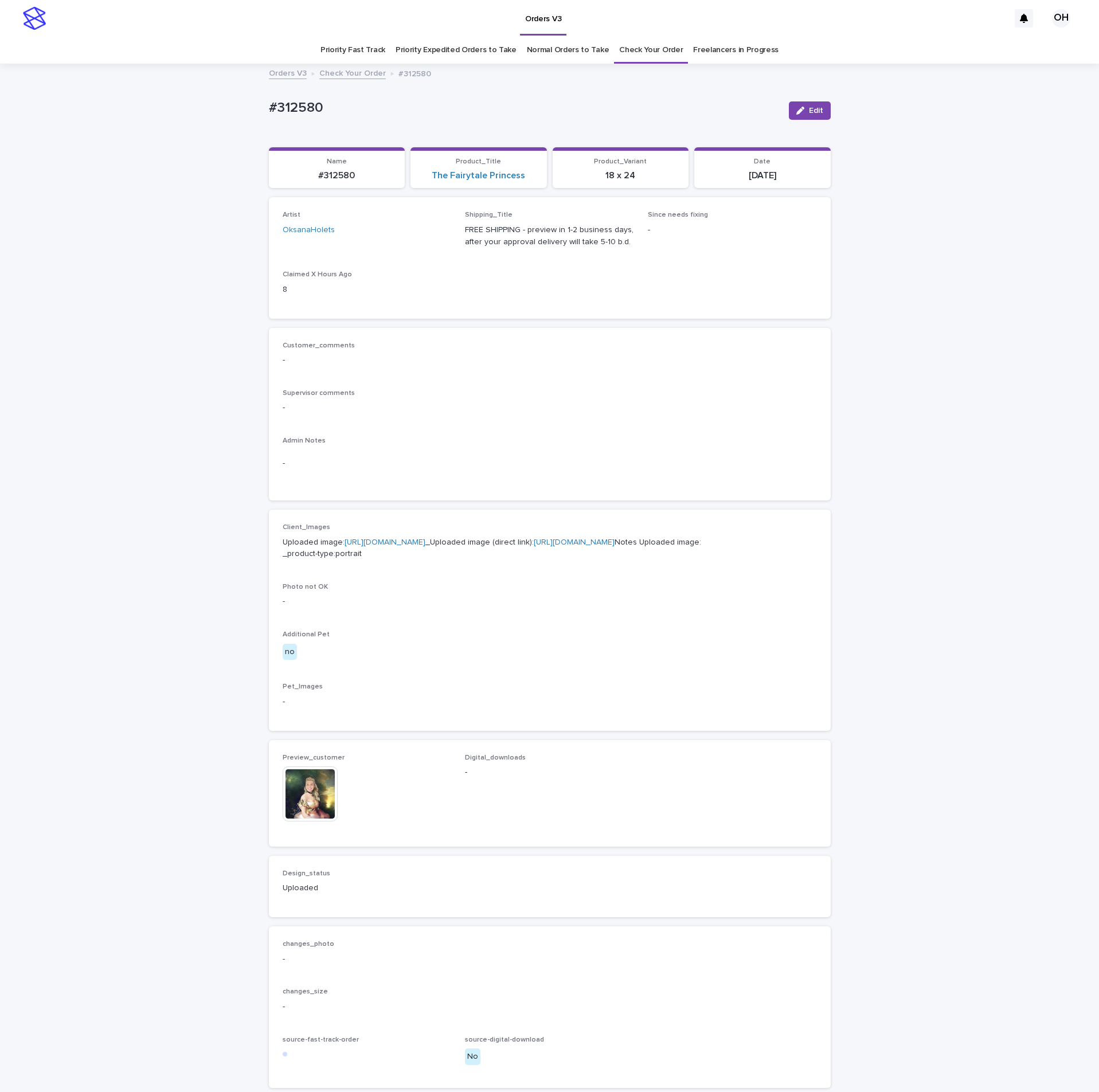
click at [311, 821] on img at bounding box center [309, 794] width 55 height 55
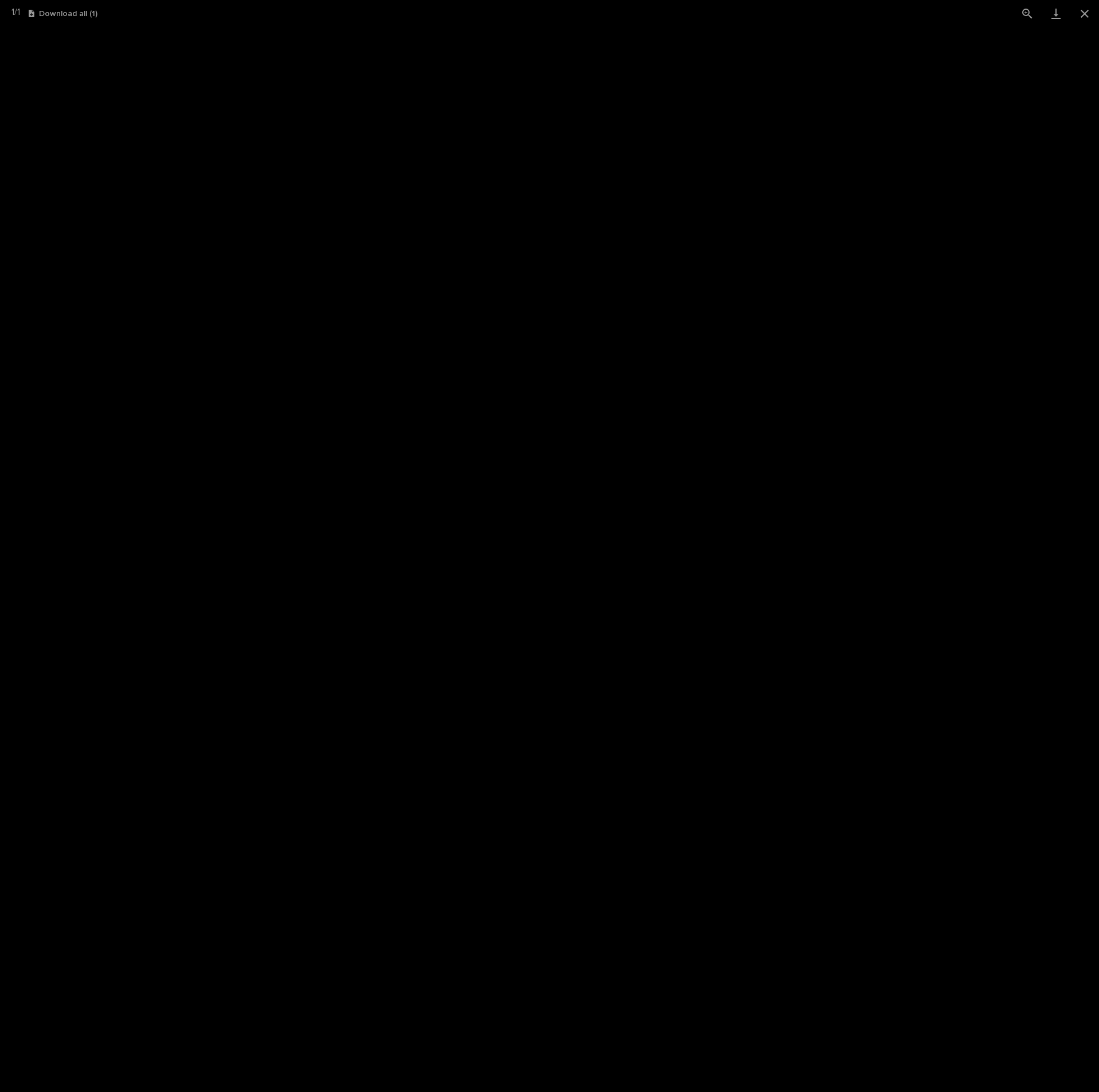
drag, startPoint x: 573, startPoint y: 462, endPoint x: -383, endPoint y: 583, distance: 963.6
click at [0, 583] on html "Orders V3 OH Priority Fast Track Priority Expedited Orders to Take Normal Order…" at bounding box center [549, 546] width 1099 height 1092
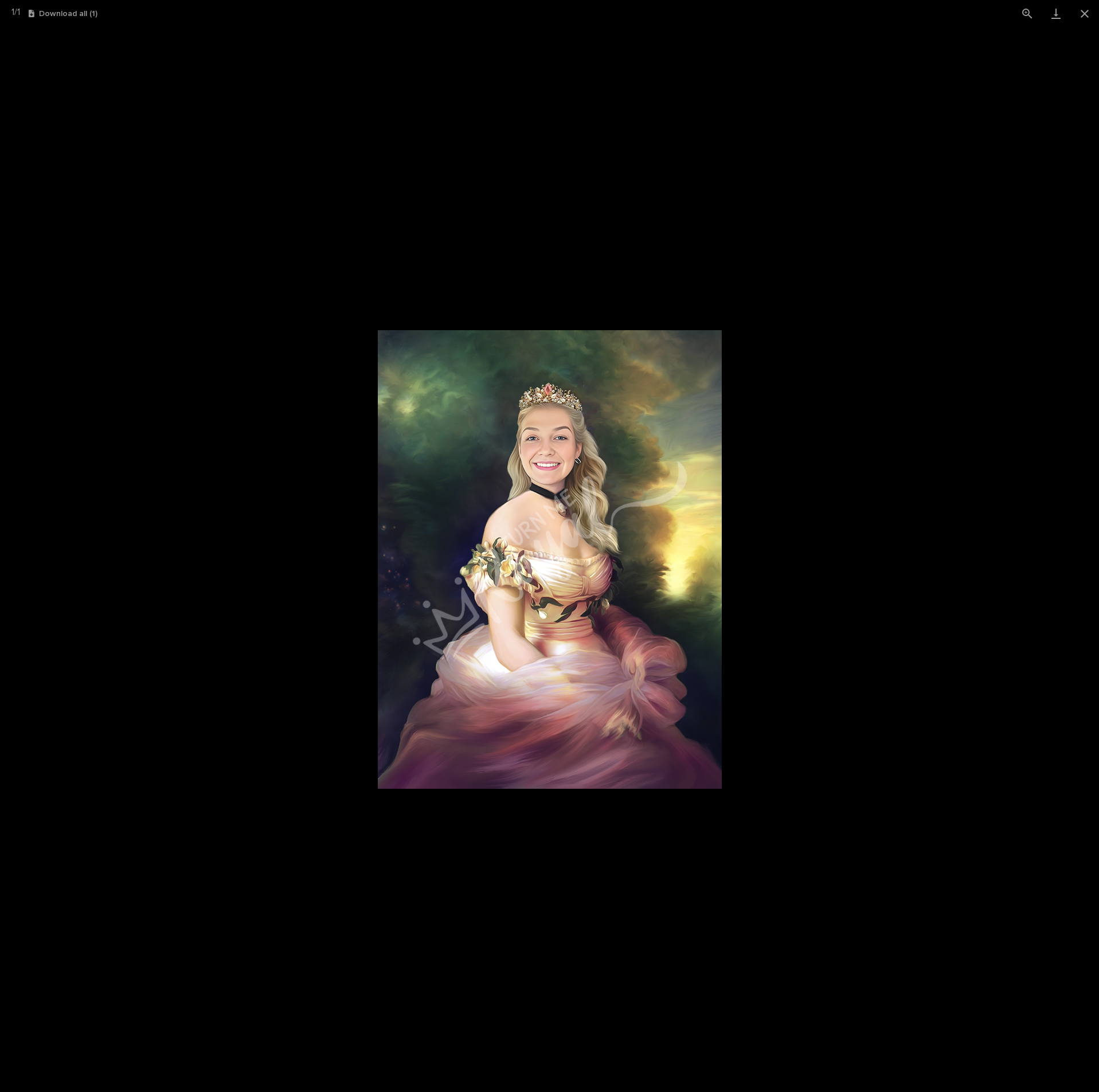
click at [722, 606] on picture at bounding box center [549, 560] width 1099 height 1065
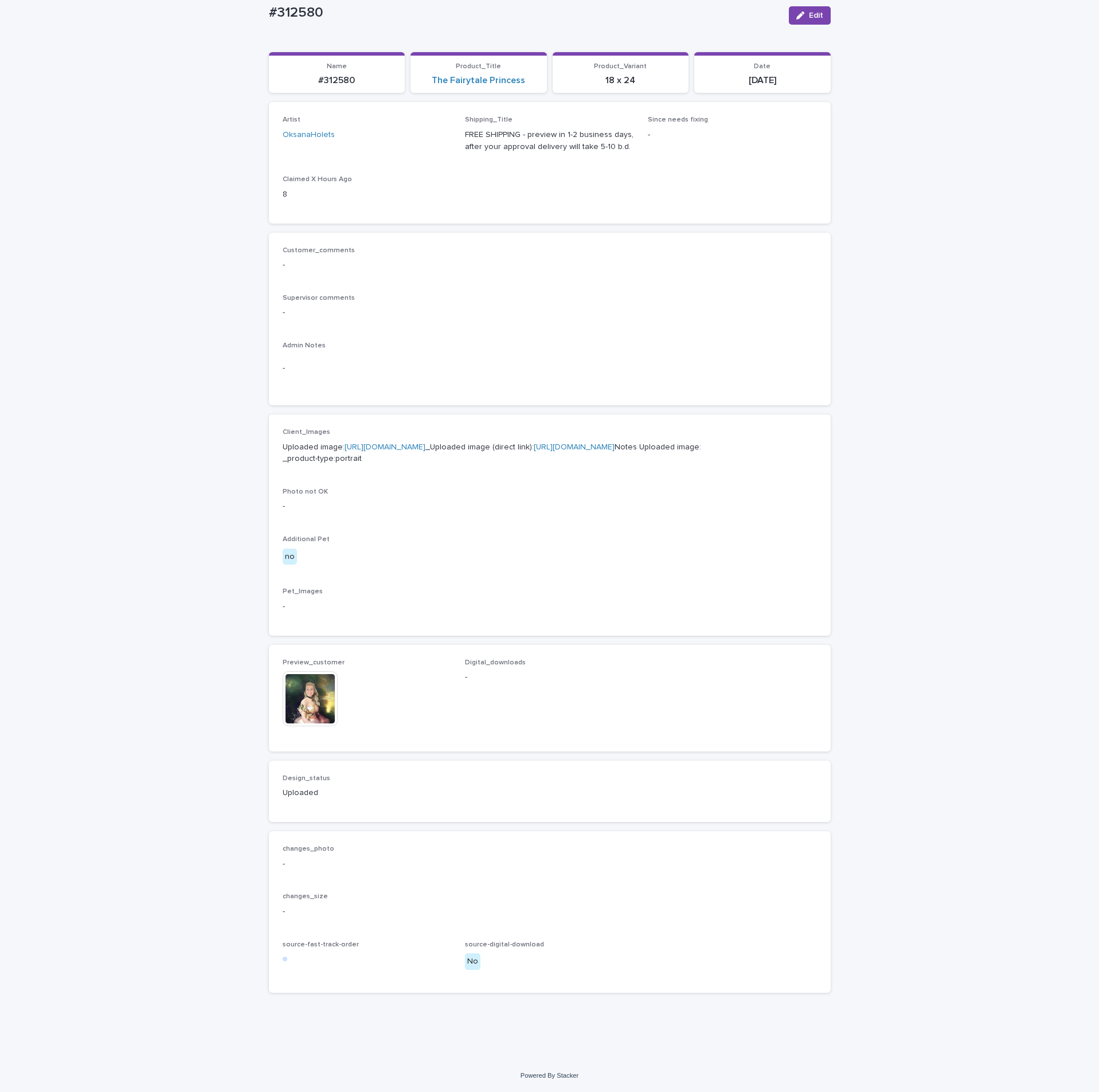
scroll to position [155, 0]
click at [312, 701] on img at bounding box center [309, 698] width 55 height 55
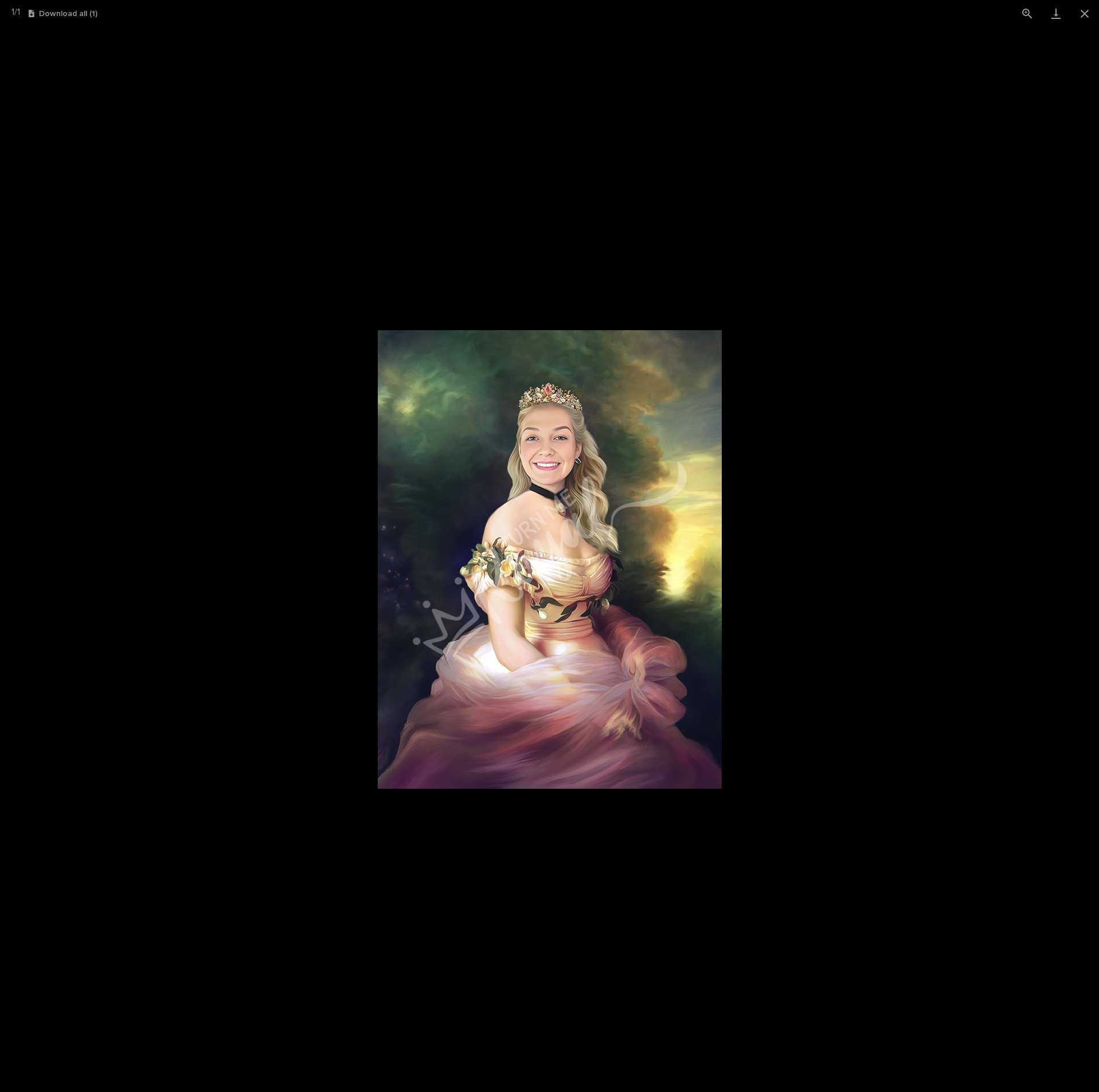
click at [836, 262] on picture at bounding box center [549, 560] width 1099 height 1065
